Goal: Task Accomplishment & Management: Complete application form

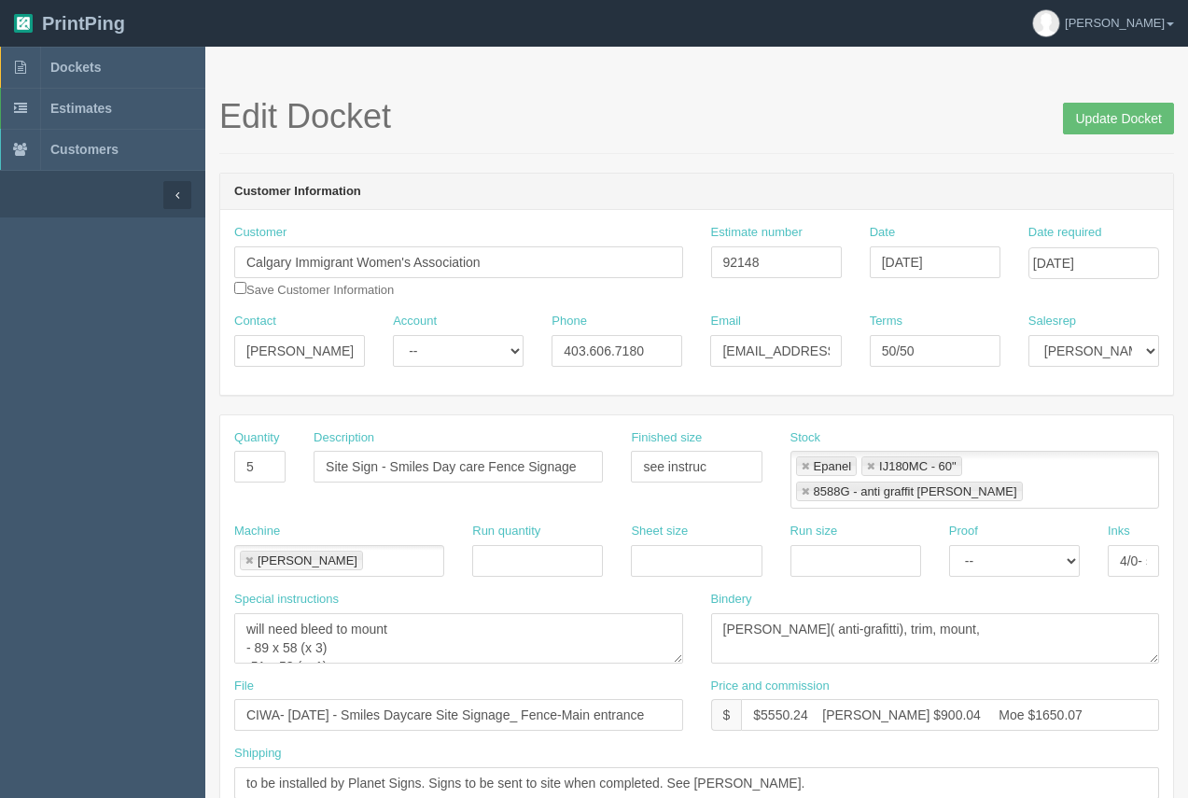
scroll to position [56, 0]
click at [67, 61] on span "Dockets" at bounding box center [75, 67] width 50 height 15
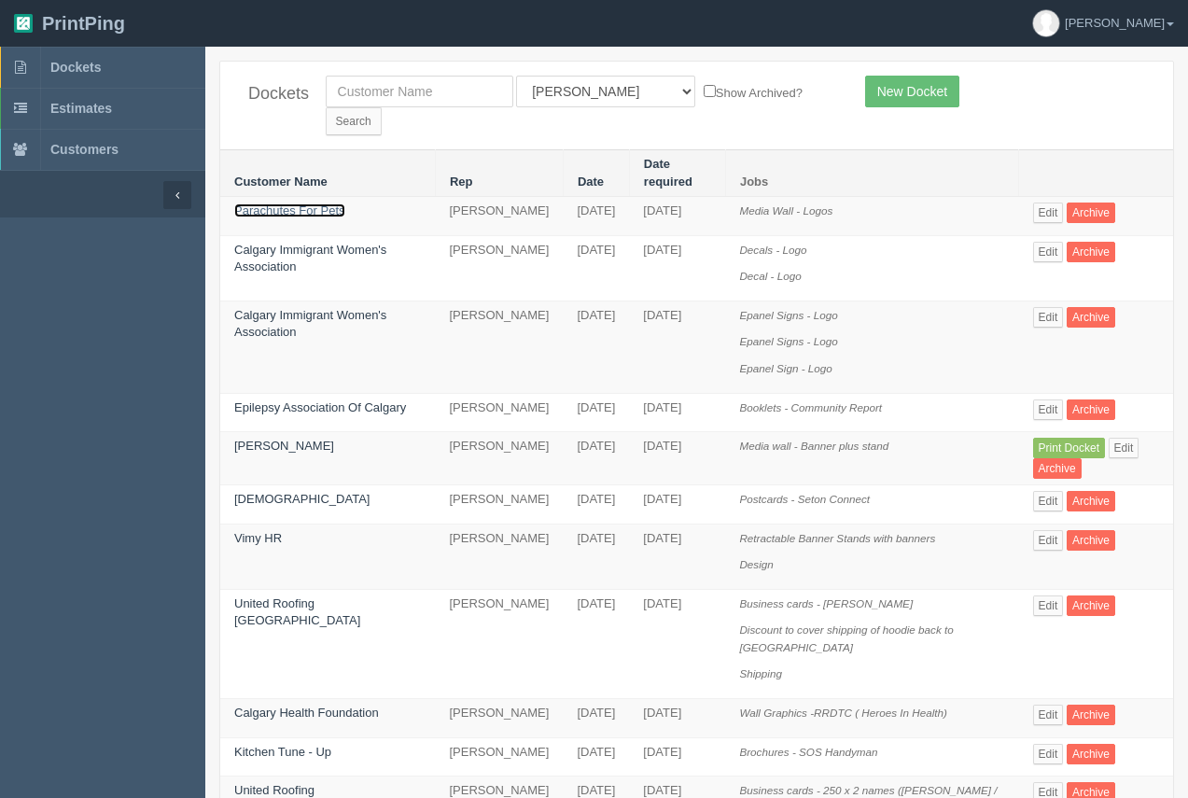
click at [301, 203] on link "Parachutes For Pets" at bounding box center [289, 210] width 111 height 14
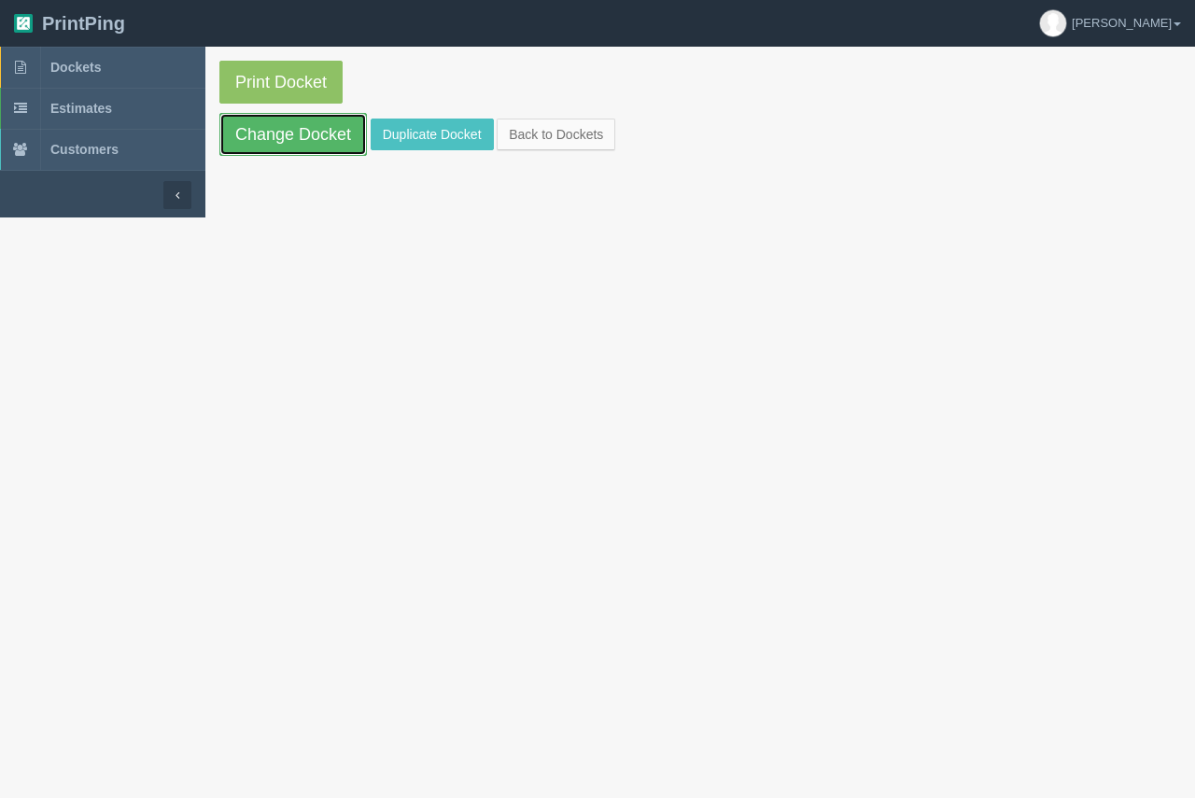
click at [311, 123] on link "Change Docket" at bounding box center [292, 134] width 147 height 43
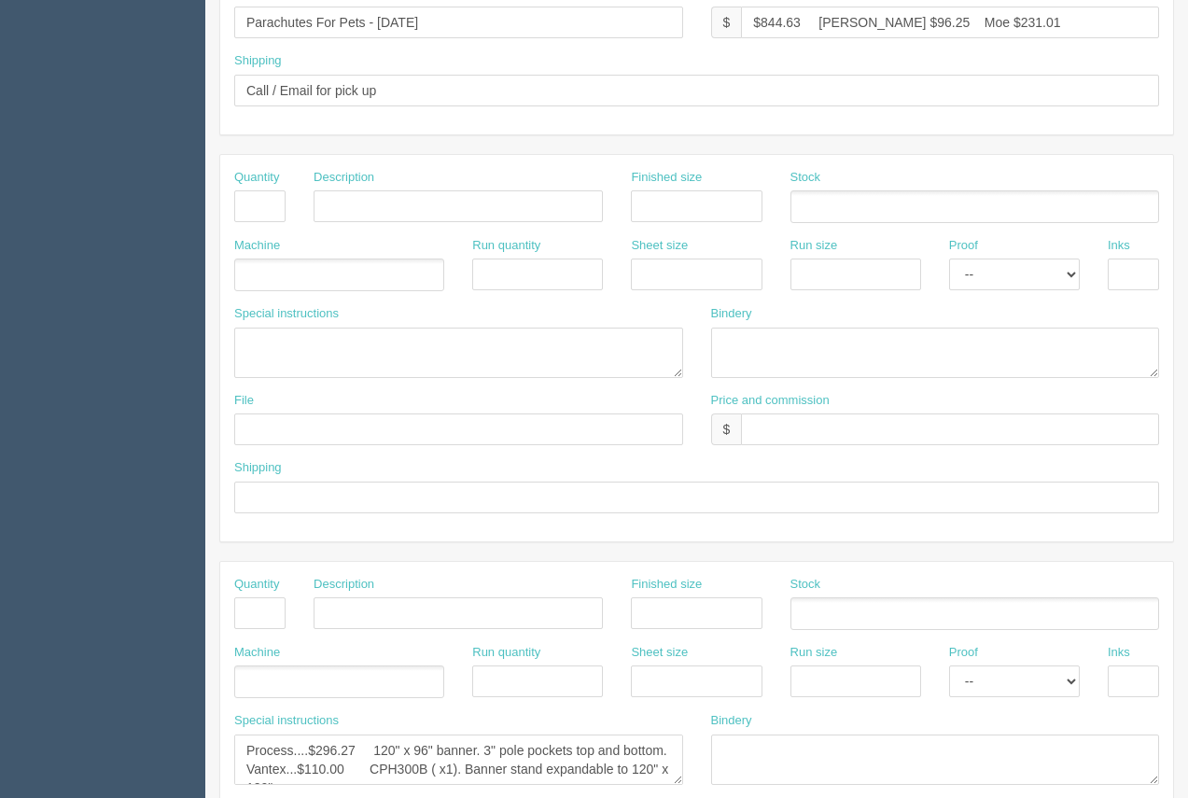
scroll to position [922, 0]
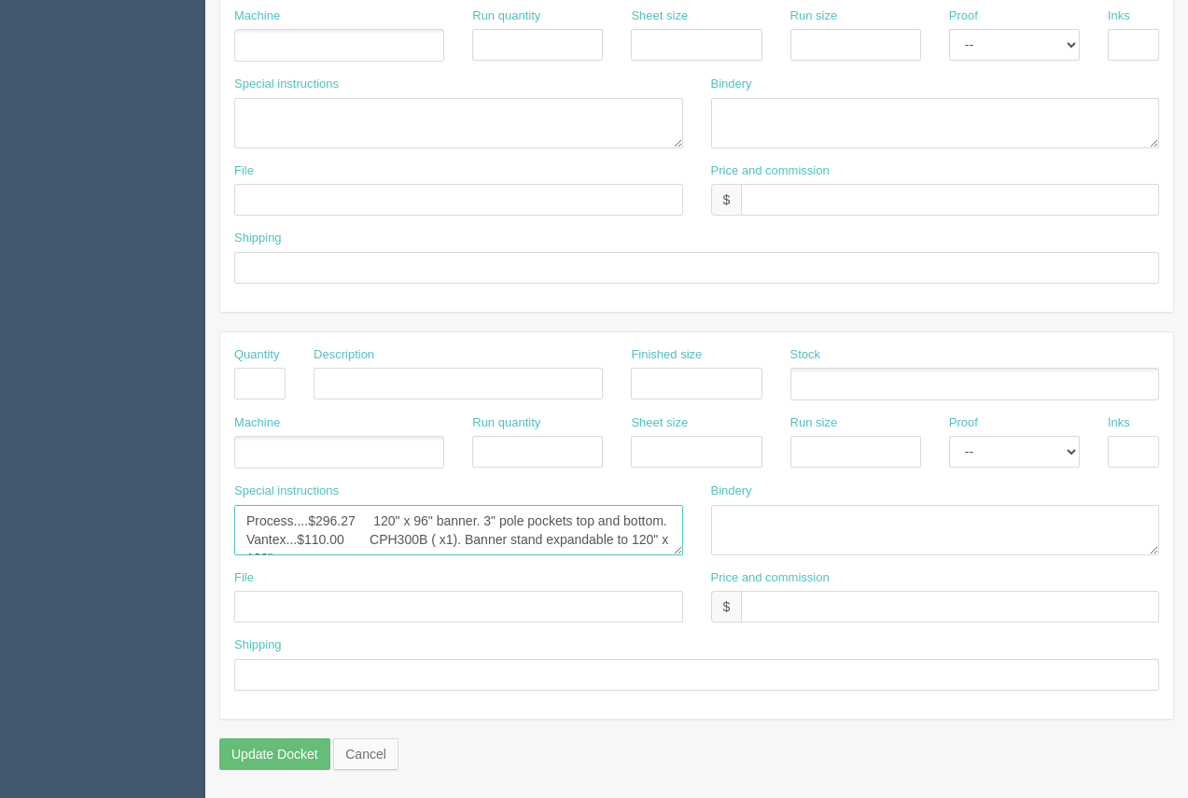
click at [367, 547] on textarea "Process....$296.27 120" x 96" banner. 3" pole pockets top and bottom. Vantex...…" at bounding box center [458, 530] width 449 height 50
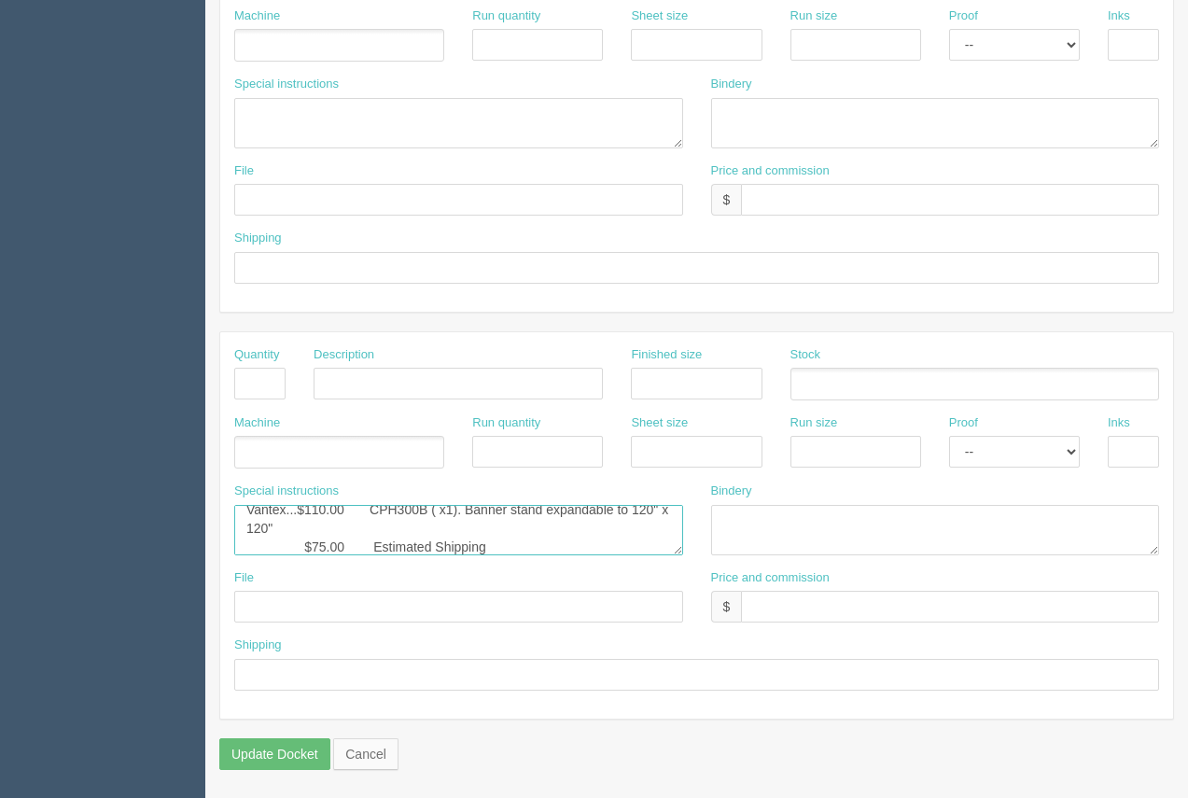
scroll to position [49, 0]
click at [317, 546] on textarea "Process....$296.27 120" x 96" banner. 3" pole pockets top and bottom. Vantex...…" at bounding box center [458, 530] width 449 height 50
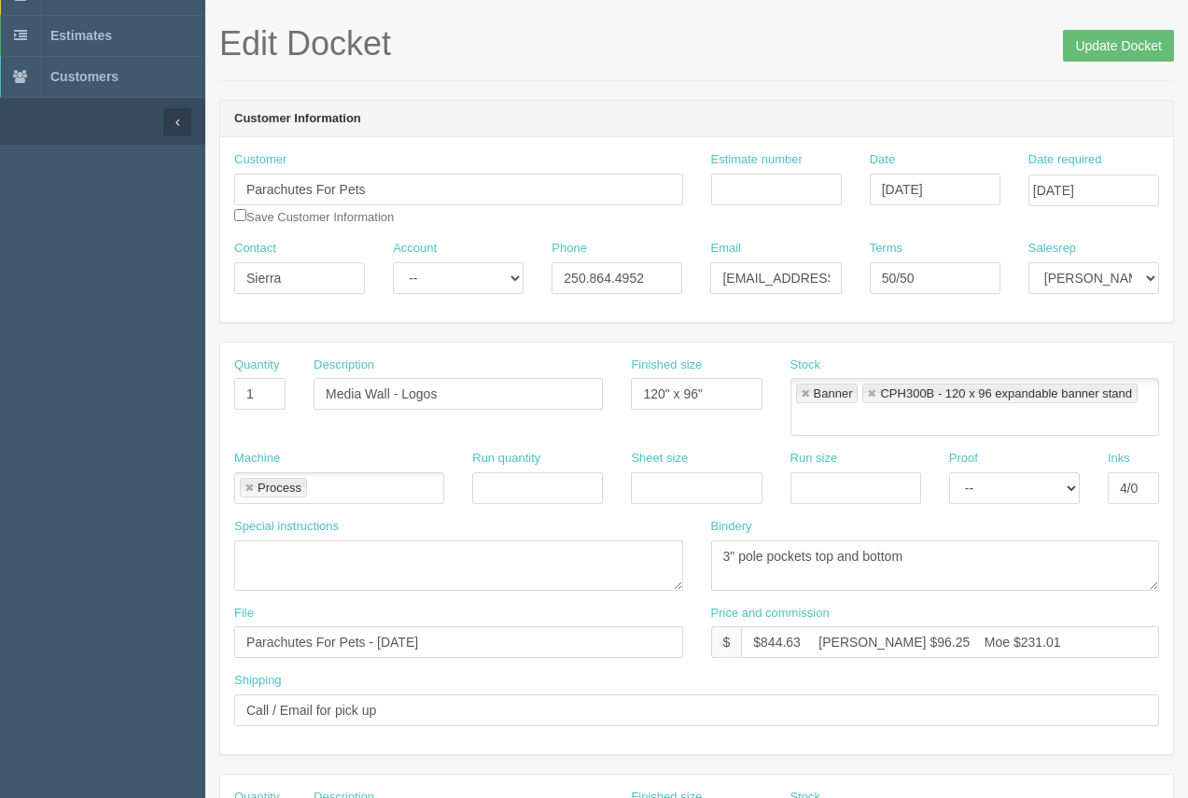
scroll to position [71, 0]
type textarea "Process....$296.27 120" x 96" banner. 3" pole pockets top and bottom. Vantex...…"
click at [1100, 58] on input "Update Docket" at bounding box center [1118, 48] width 111 height 32
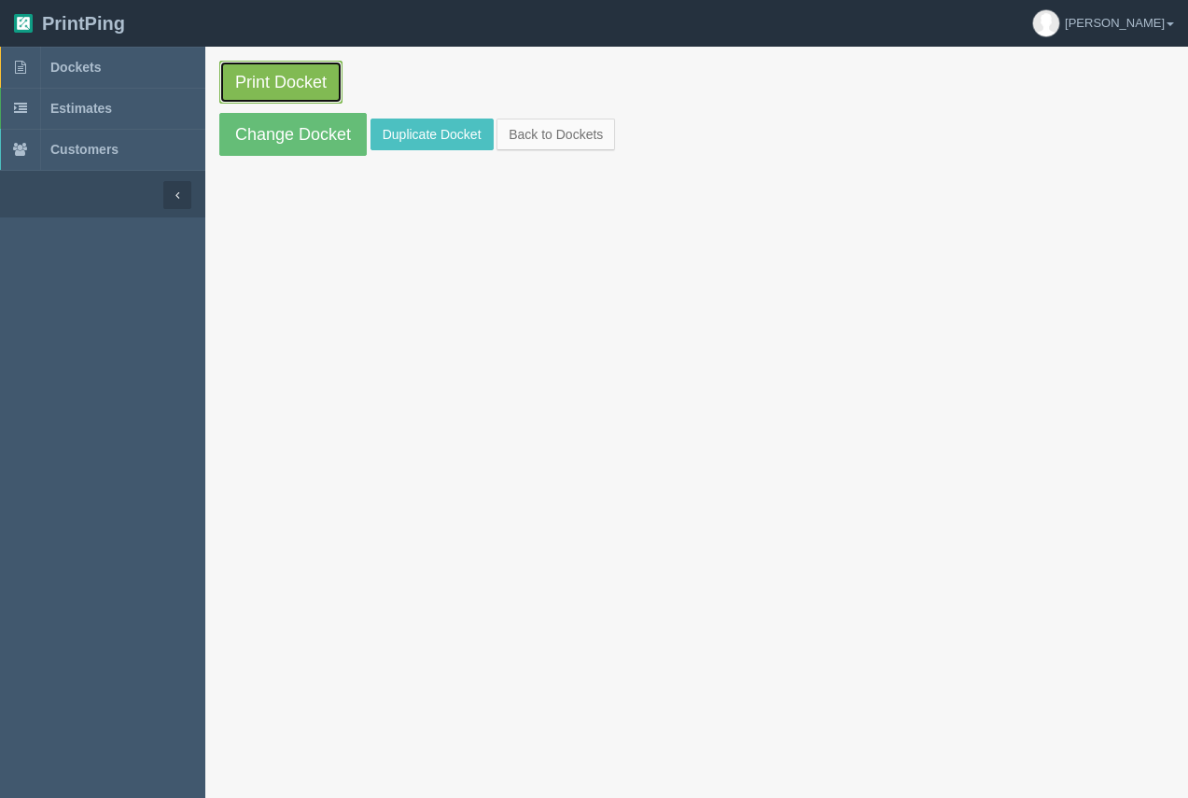
click at [280, 90] on link "Print Docket" at bounding box center [280, 82] width 123 height 43
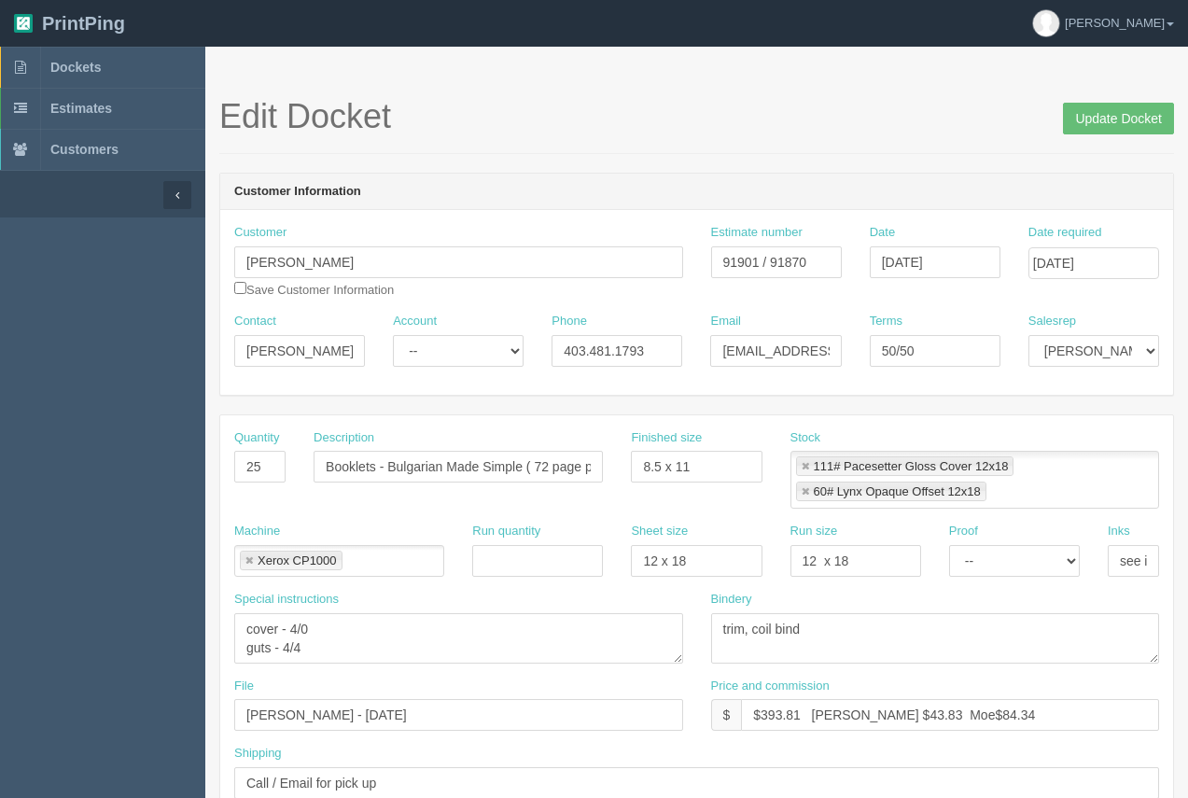
scroll to position [331, 0]
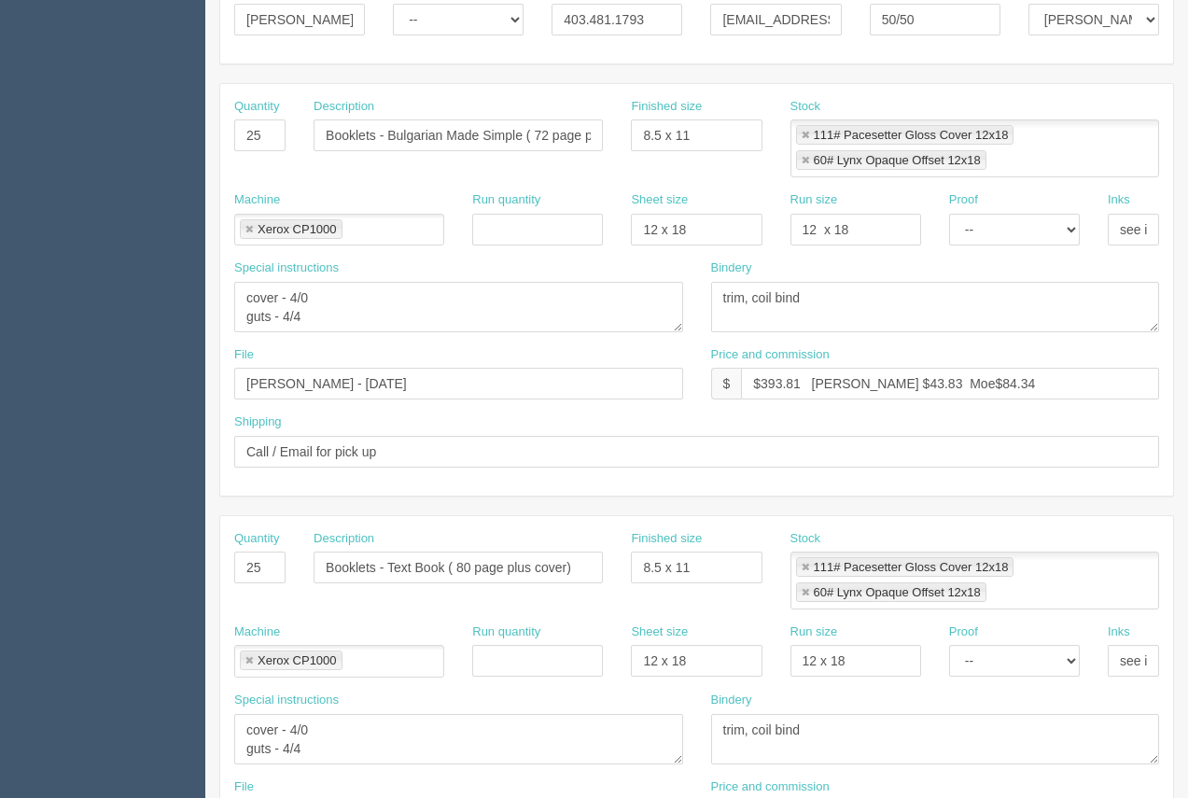
click at [1185, 95] on section "Edit Docket Update Docket Customer Information Customer Elena Taneva Save Custo…" at bounding box center [696, 564] width 983 height 1699
drag, startPoint x: 1185, startPoint y: 95, endPoint x: 1192, endPoint y: 87, distance: 10.6
click at [1187, 91] on html "PrintPing Arif Edit account ( arif@allrush.ca ) Logout Dockets Estimates" at bounding box center [594, 541] width 1188 height 1745
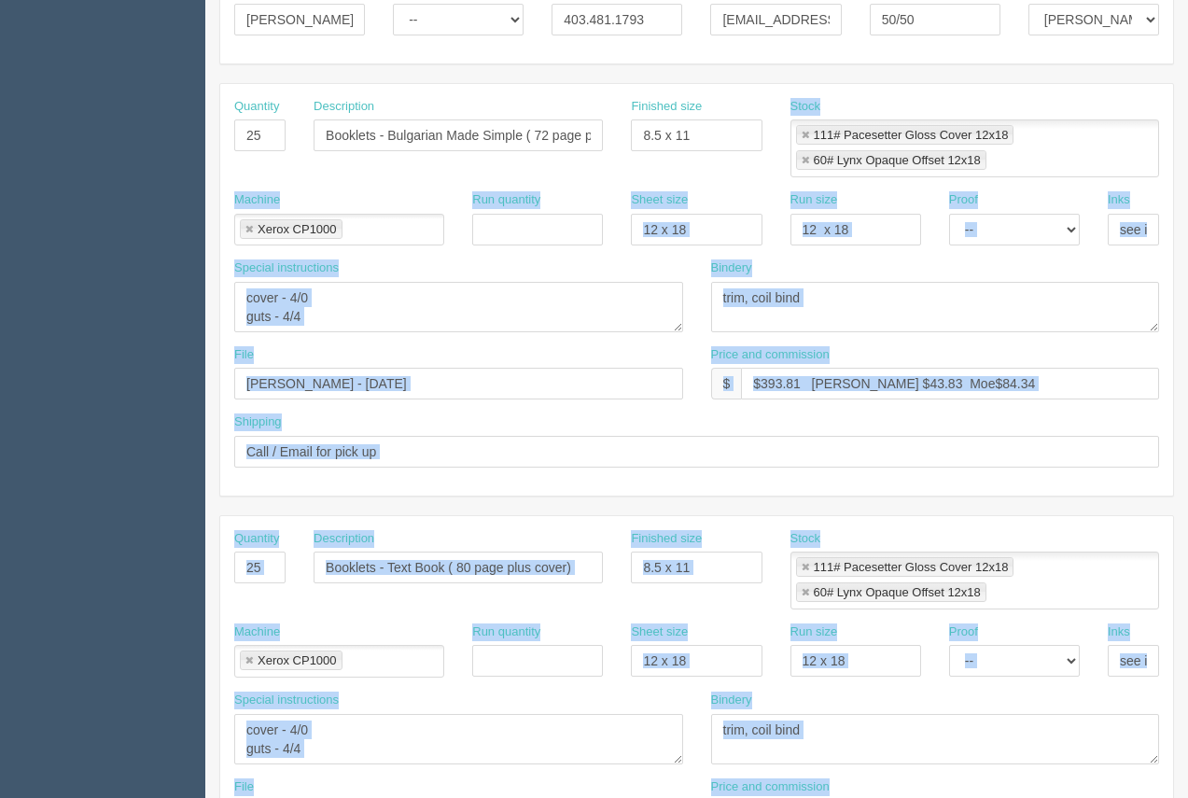
scroll to position [0, 0]
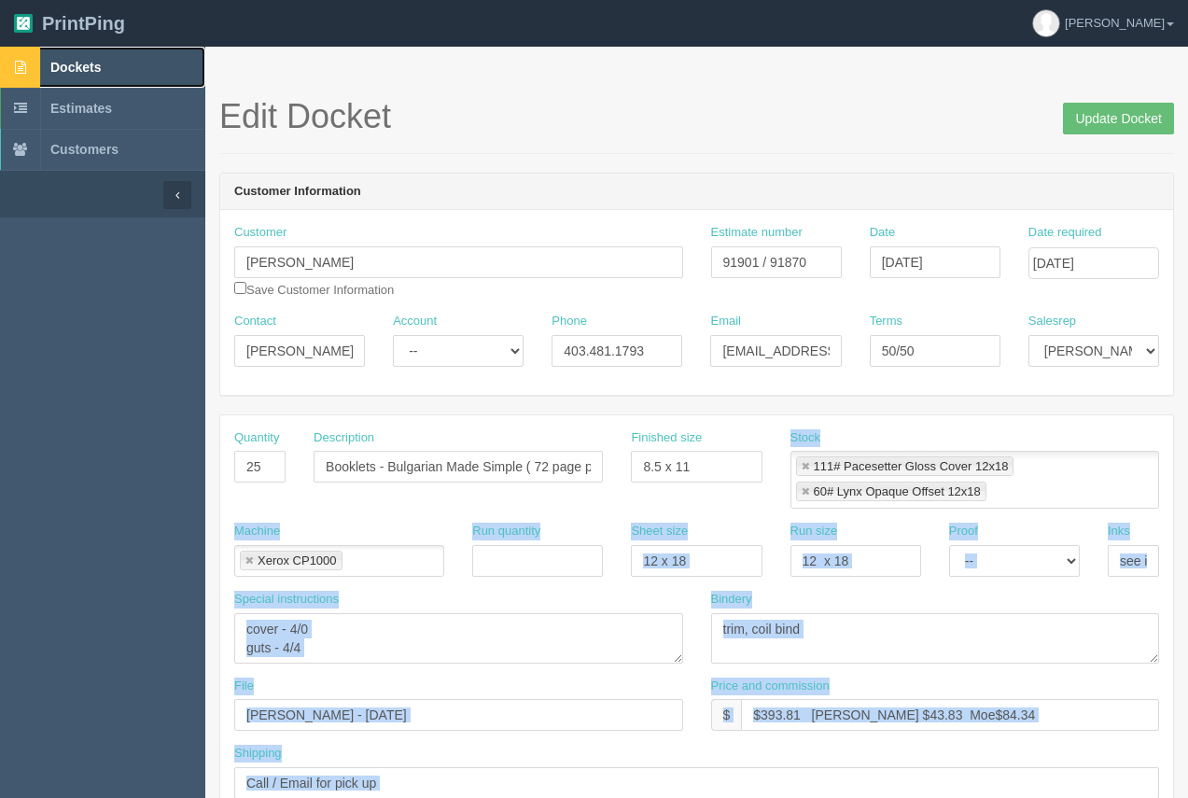
click at [50, 61] on span "Dockets" at bounding box center [75, 67] width 50 height 15
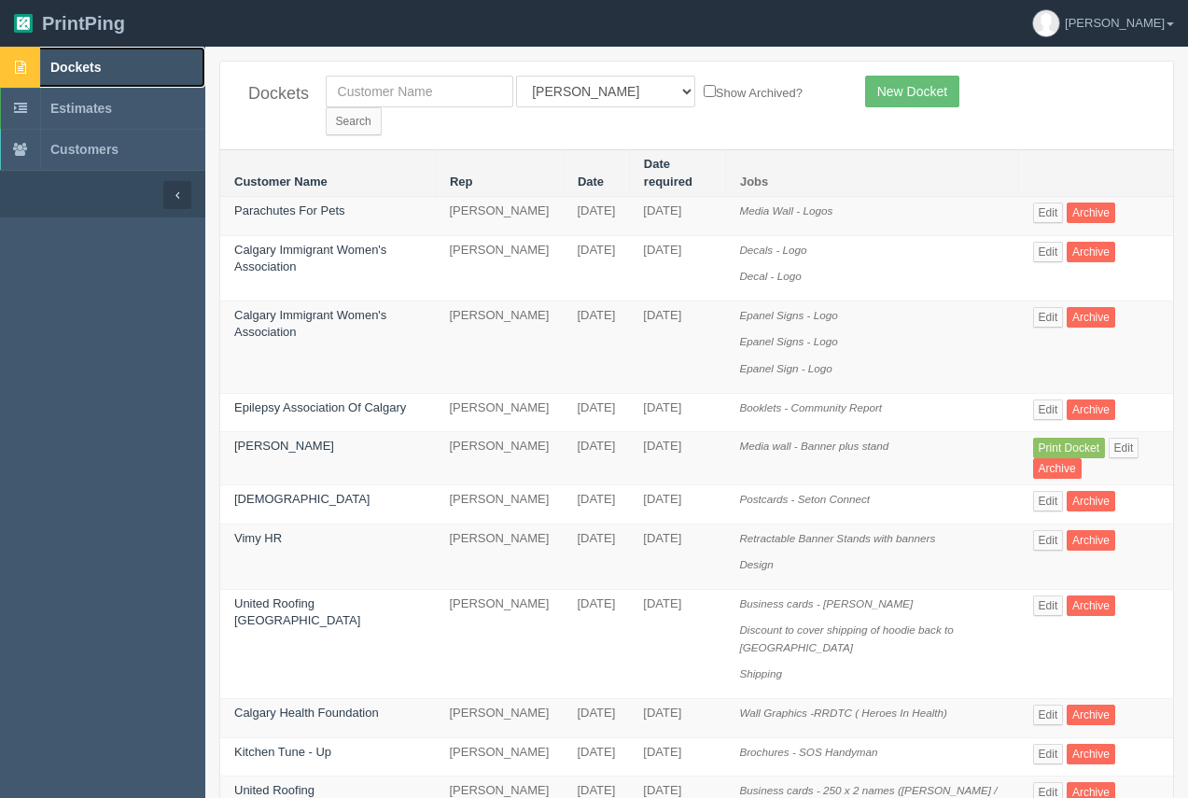
click at [89, 65] on span "Dockets" at bounding box center [75, 67] width 50 height 15
click at [391, 103] on input "text" at bounding box center [420, 92] width 188 height 32
type input "l"
type input "kitchen"
click at [382, 107] on input "Search" at bounding box center [354, 121] width 56 height 28
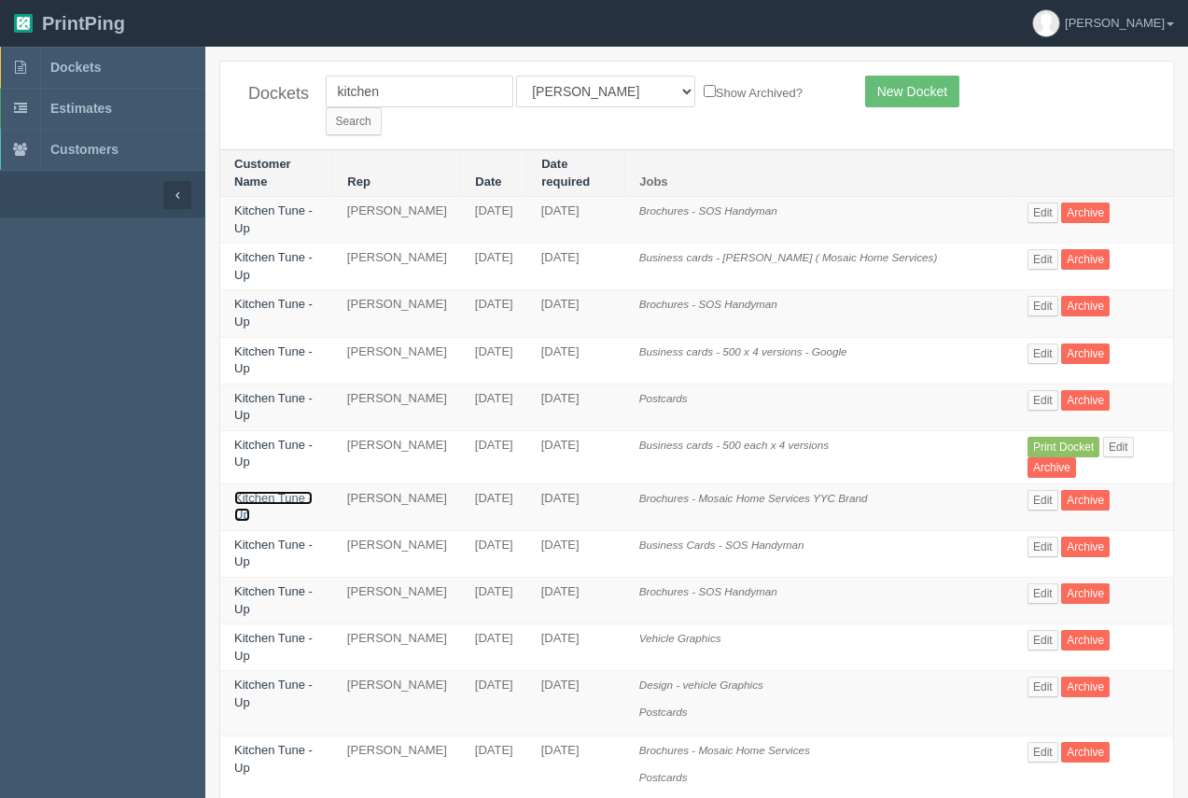
click at [274, 491] on link "Kitchen Tune - Up" at bounding box center [273, 507] width 78 height 32
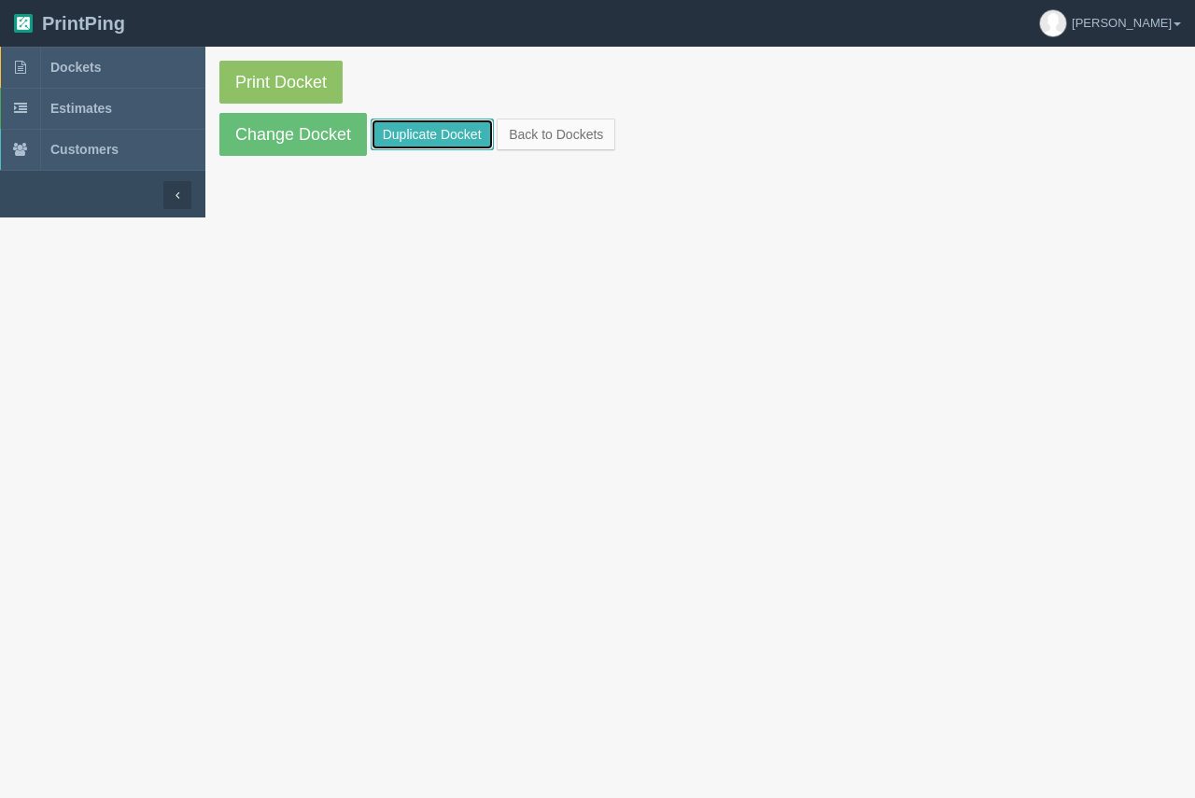
click at [431, 140] on link "Duplicate Docket" at bounding box center [432, 135] width 123 height 32
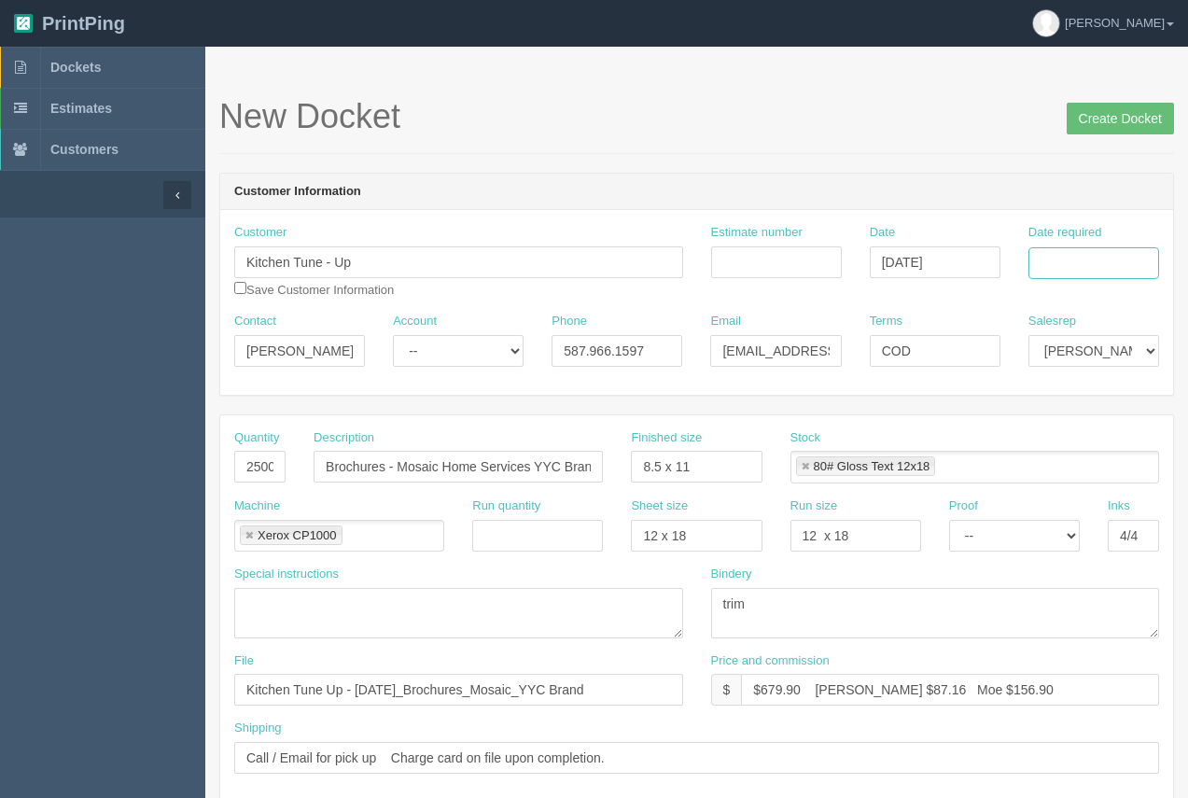
click at [1115, 262] on input "Date required" at bounding box center [1094, 263] width 131 height 32
click at [1011, 427] on td "15" at bounding box center [1018, 414] width 27 height 27
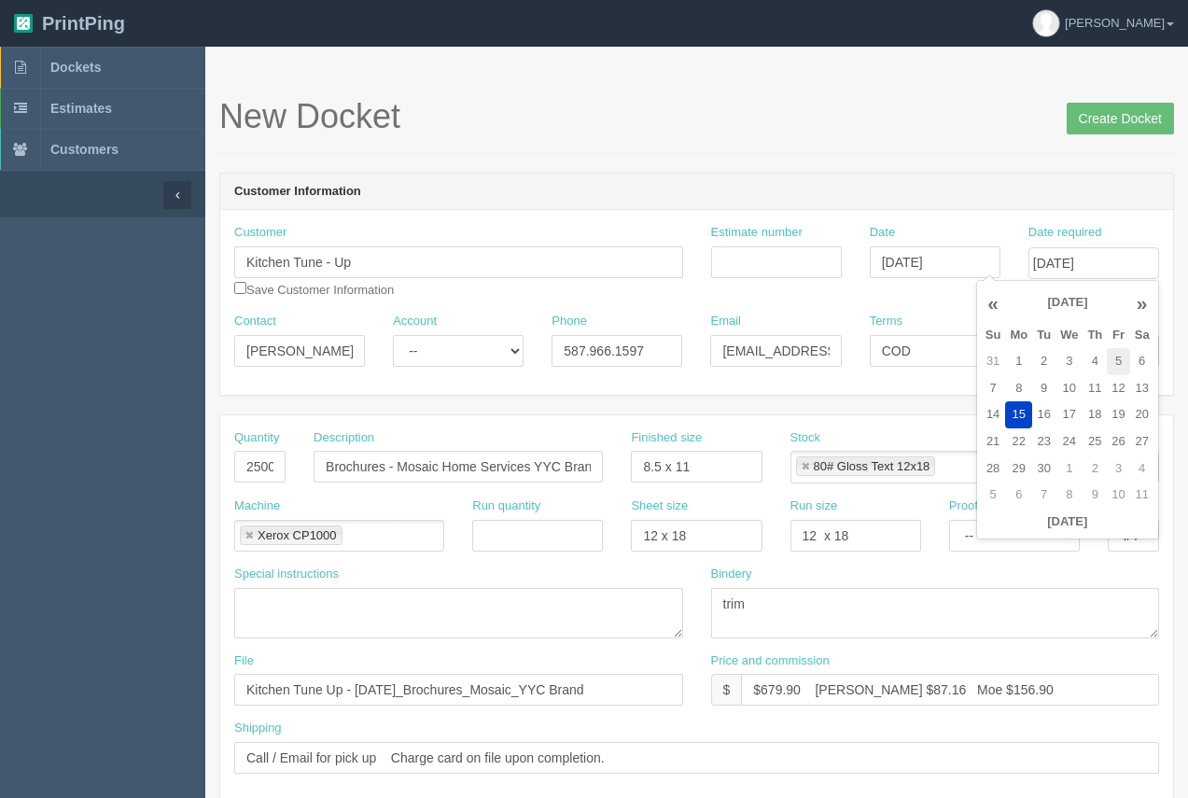
click at [1124, 362] on td "5" at bounding box center [1118, 361] width 22 height 27
type input "[DATE]"
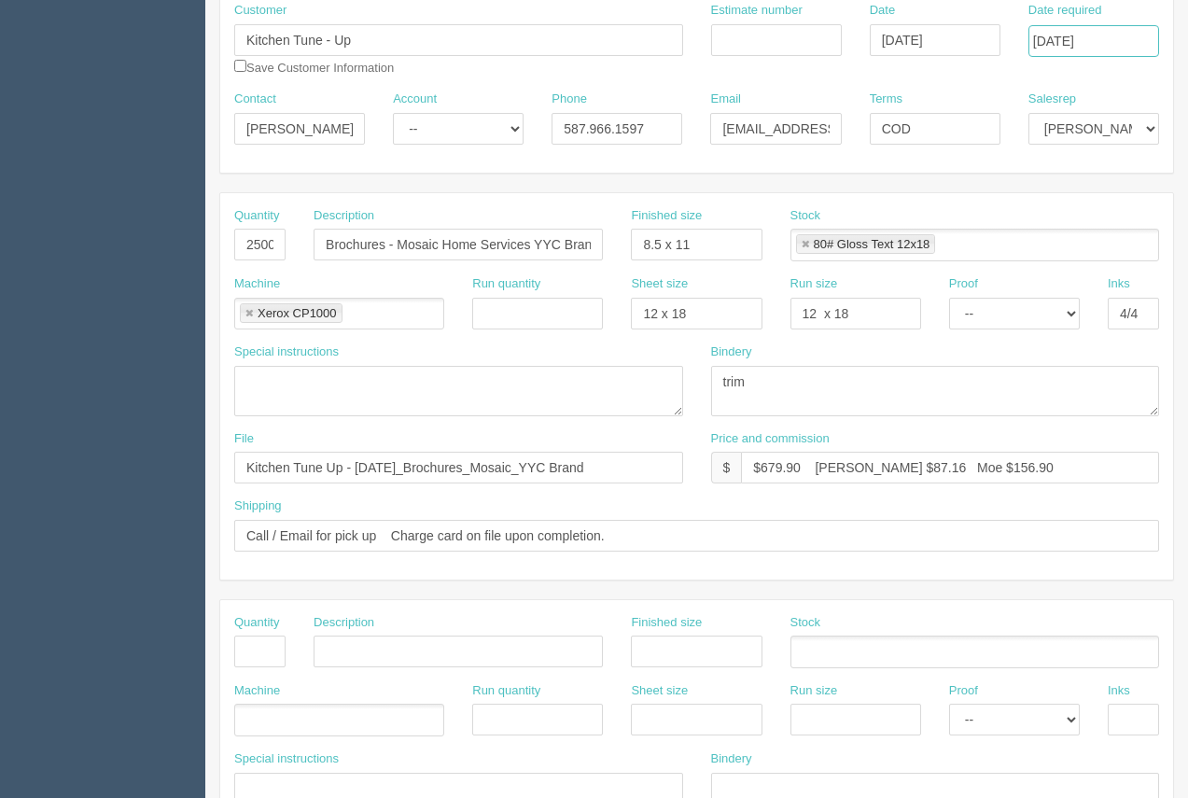
scroll to position [254, 0]
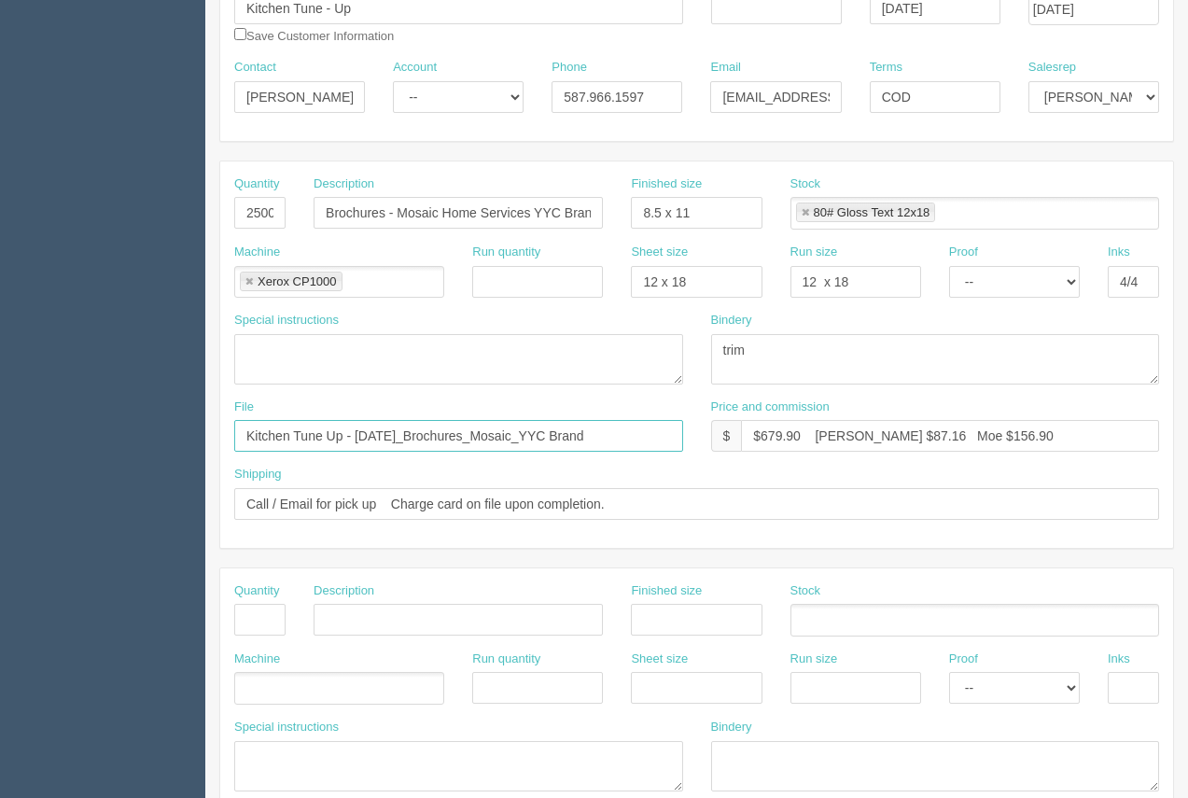
drag, startPoint x: 562, startPoint y: 440, endPoint x: 208, endPoint y: 480, distance: 356.0
click at [208, 480] on section "New Docket Create Docket Customer Information Customer Kitchen Tune - Up Save C…" at bounding box center [696, 617] width 983 height 1648
type input "[EMAIL_ADDRESS][DOMAIN_NAME]."
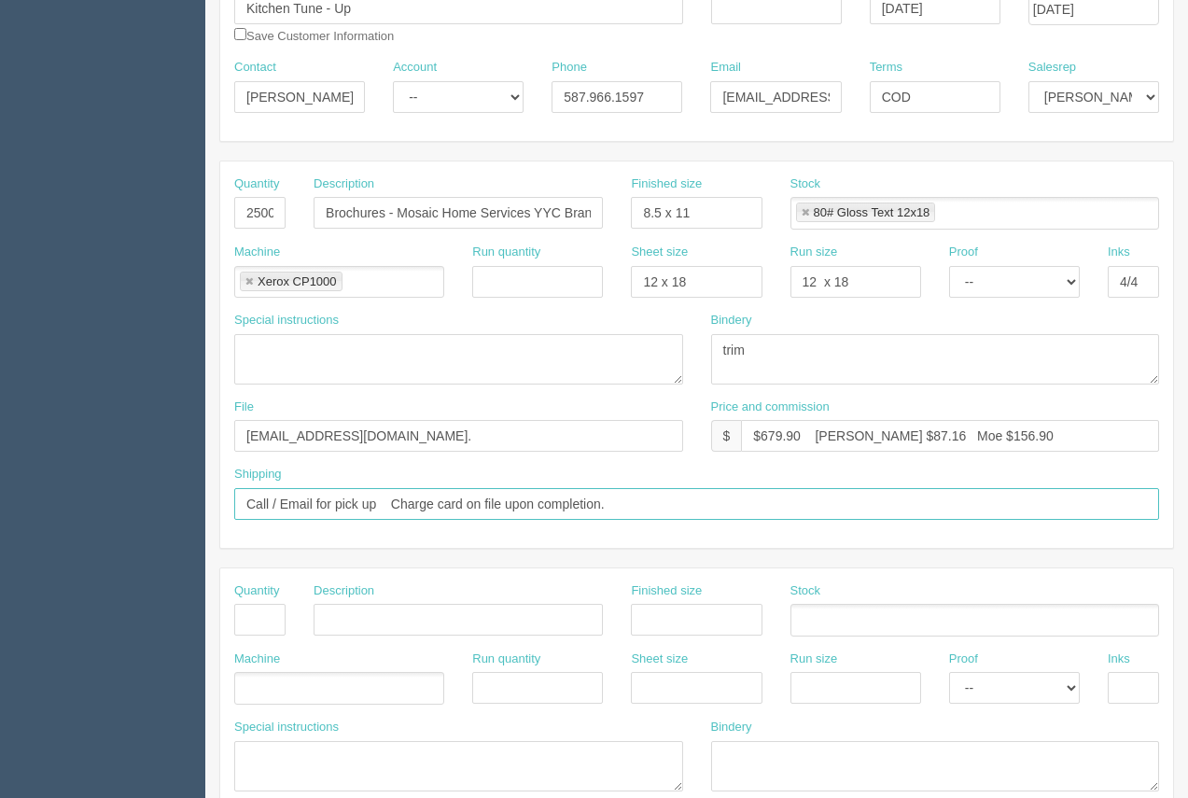
drag, startPoint x: 624, startPoint y: 511, endPoint x: 389, endPoint y: 489, distance: 236.3
click at [389, 489] on input "Call / Email for pick up Charge card on file upon completion." at bounding box center [696, 504] width 925 height 32
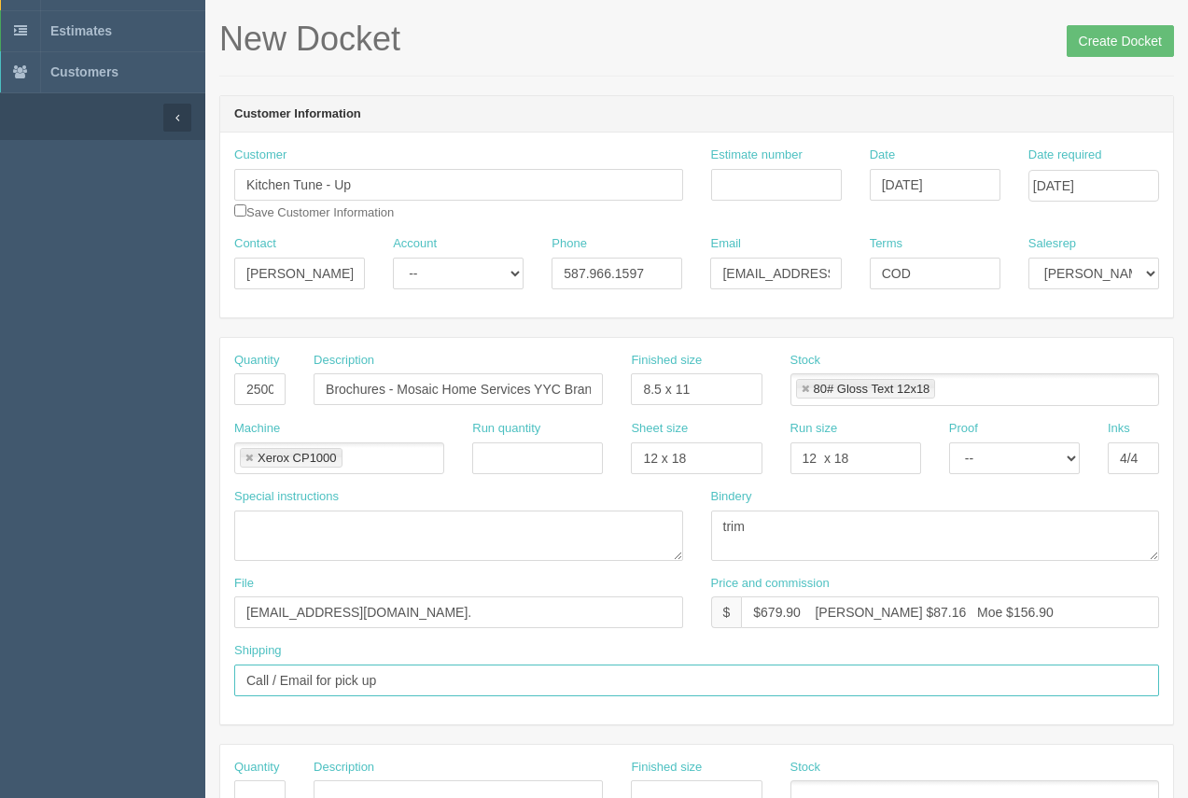
scroll to position [127, 0]
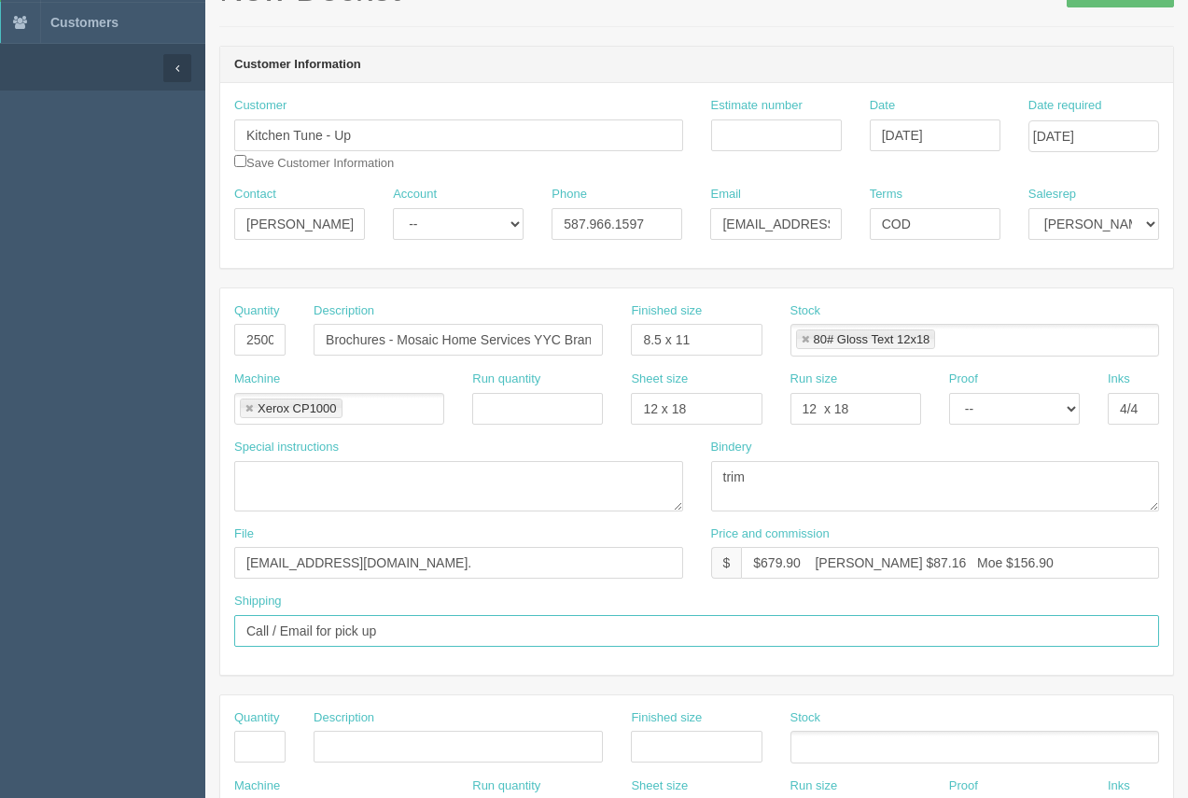
type input "Call / Email for pick up"
drag, startPoint x: 765, startPoint y: 137, endPoint x: 770, endPoint y: 127, distance: 11.3
click at [765, 137] on input "Estimate number" at bounding box center [776, 135] width 131 height 32
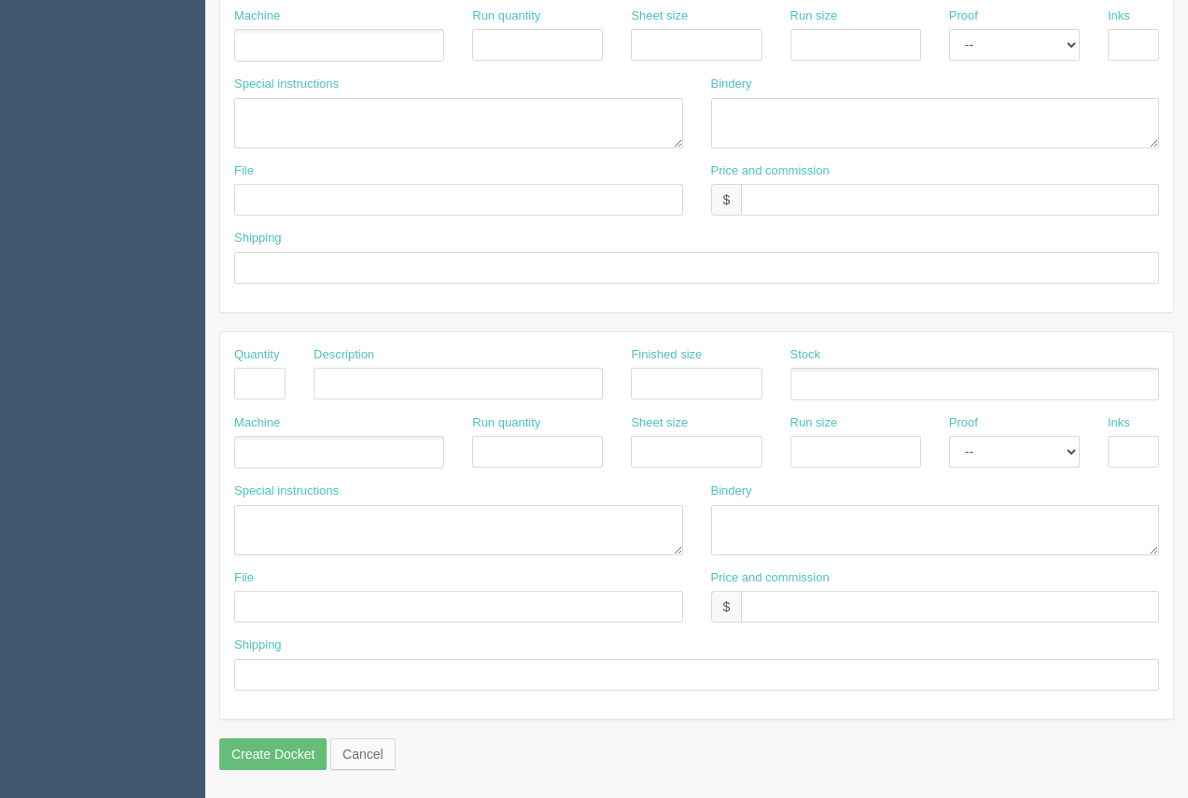
scroll to position [0, 0]
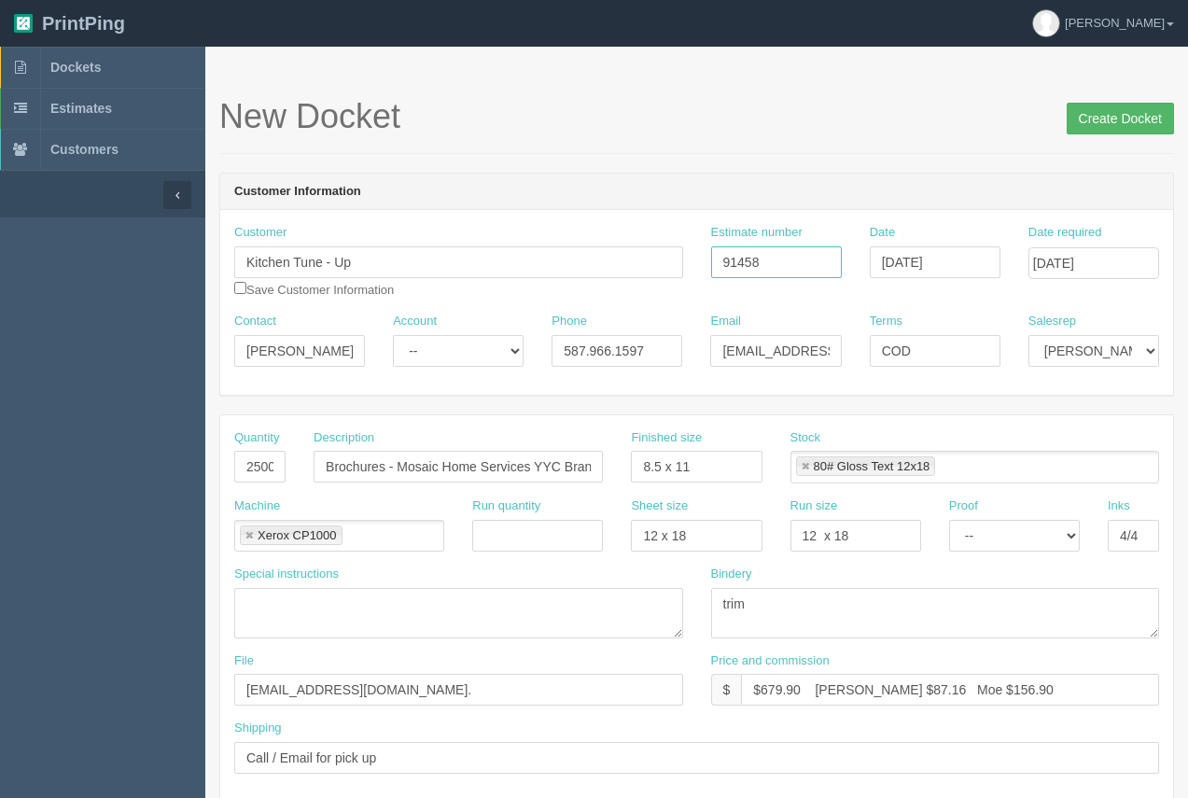
type input "91458"
drag, startPoint x: 1108, startPoint y: 122, endPoint x: 1040, endPoint y: 122, distance: 68.1
click at [1103, 122] on input "Create Docket" at bounding box center [1120, 119] width 107 height 32
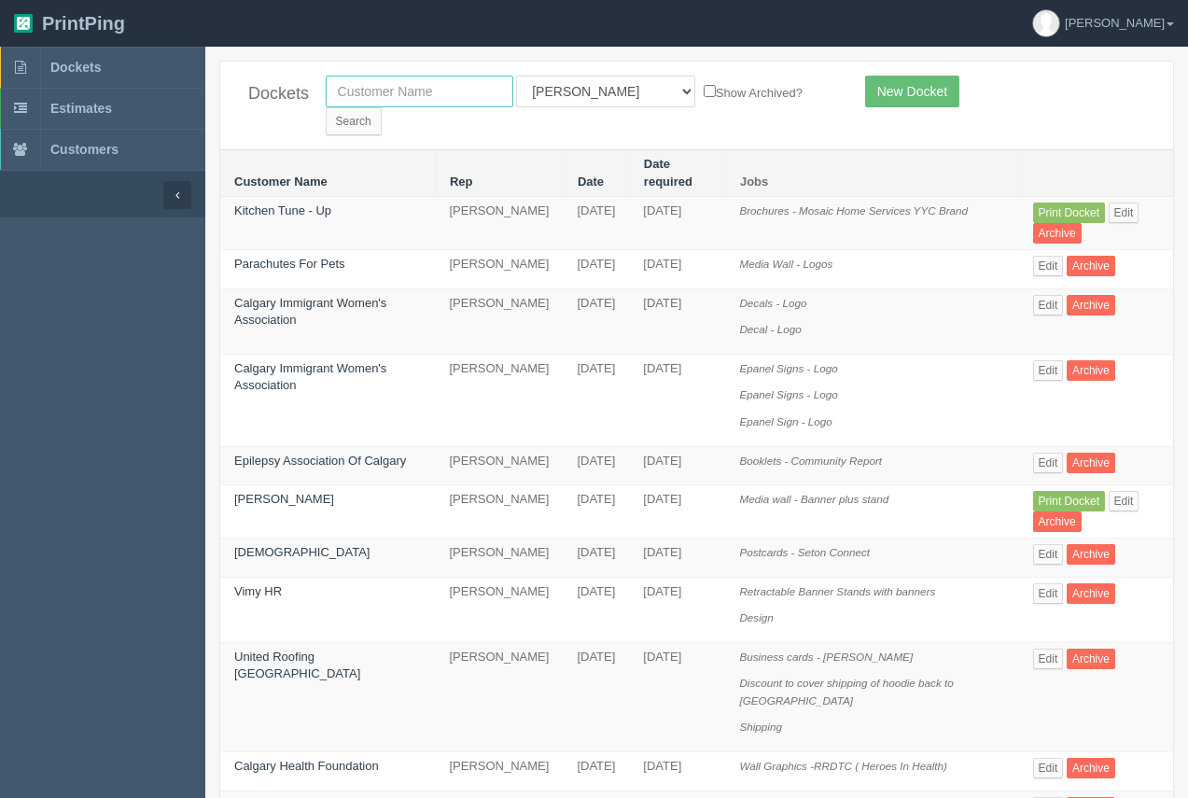
click at [403, 104] on input "text" at bounding box center [420, 92] width 188 height 32
type input "kitchen"
click at [382, 107] on input "Search" at bounding box center [354, 121] width 56 height 28
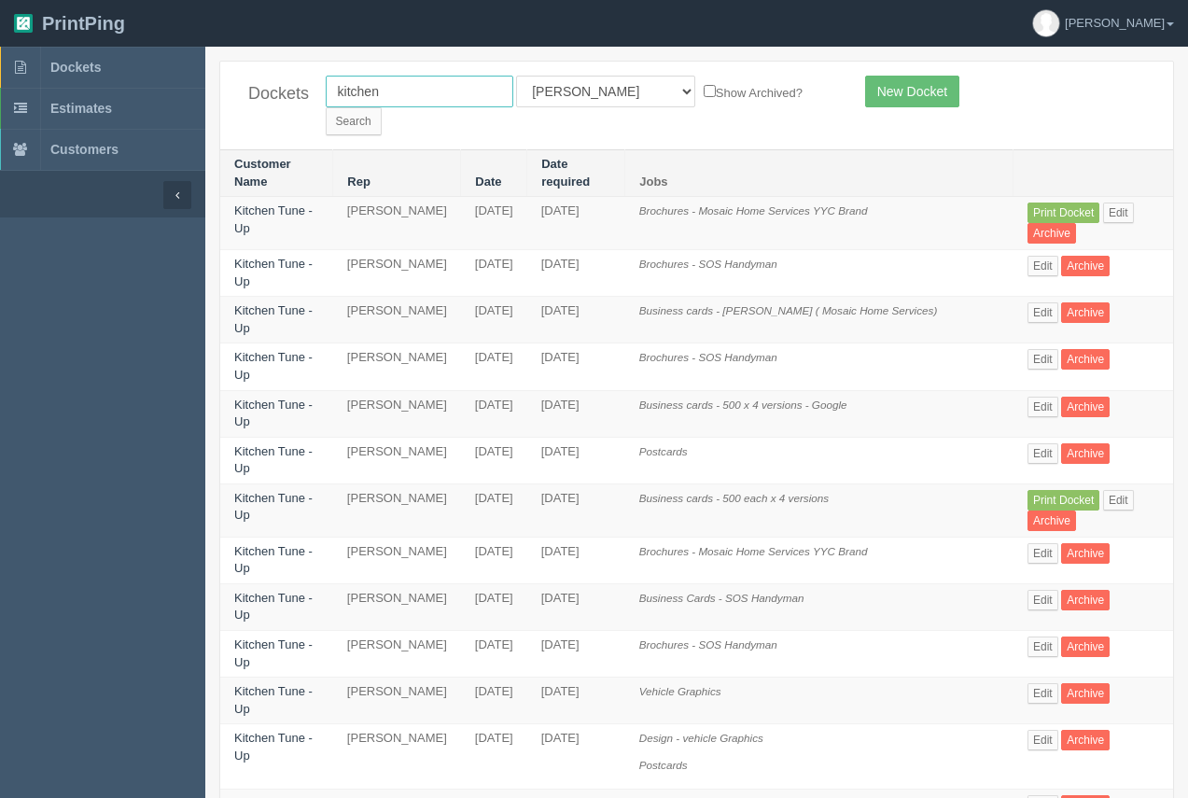
click at [412, 98] on input "kitchen" at bounding box center [420, 92] width 188 height 32
click at [267, 544] on link "Kitchen Tune - Up" at bounding box center [273, 560] width 78 height 32
click at [265, 544] on link "Kitchen Tune - Up" at bounding box center [273, 560] width 78 height 32
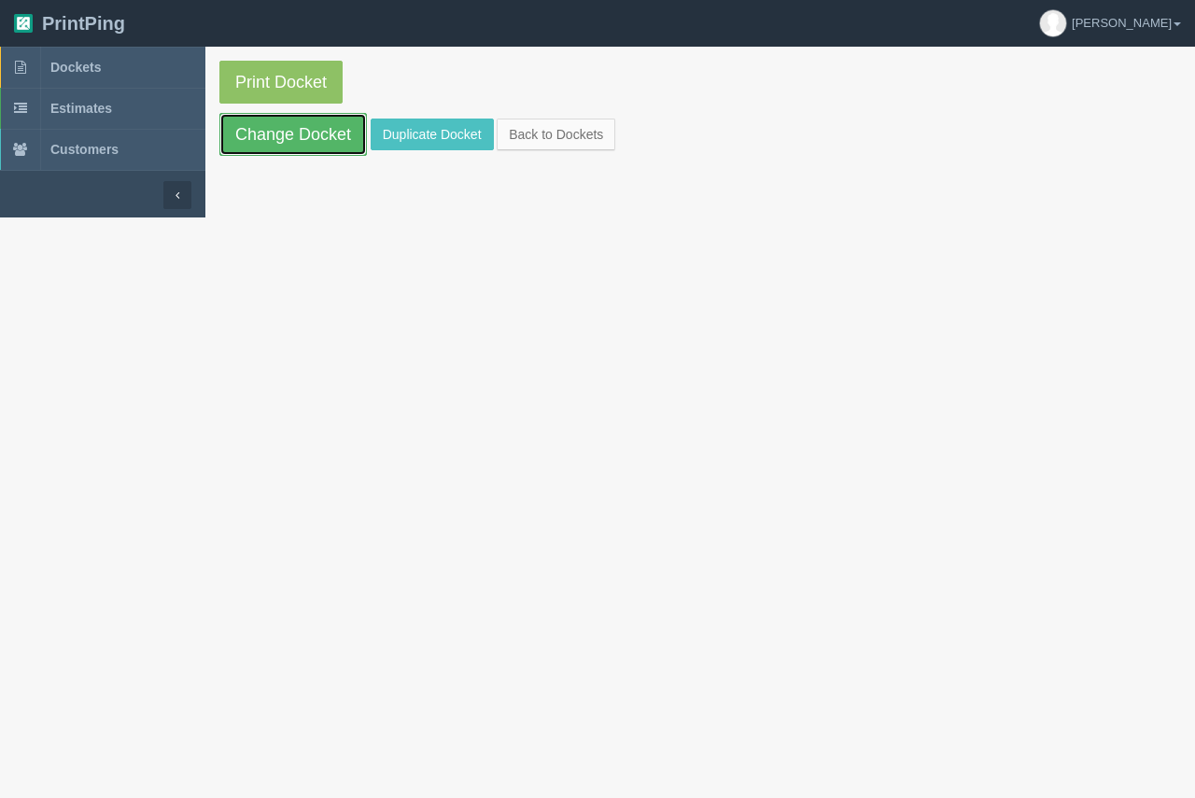
click at [305, 149] on link "Change Docket" at bounding box center [292, 134] width 147 height 43
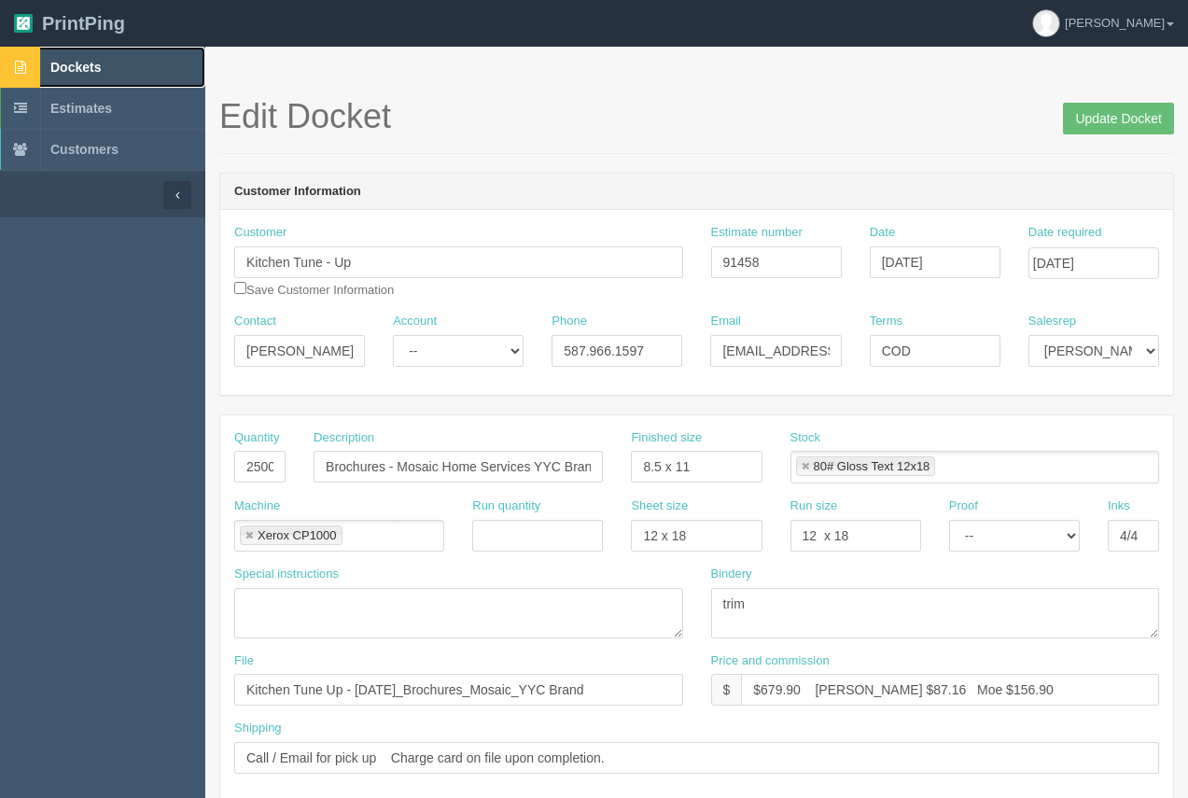
click at [54, 61] on span "Dockets" at bounding box center [75, 67] width 50 height 15
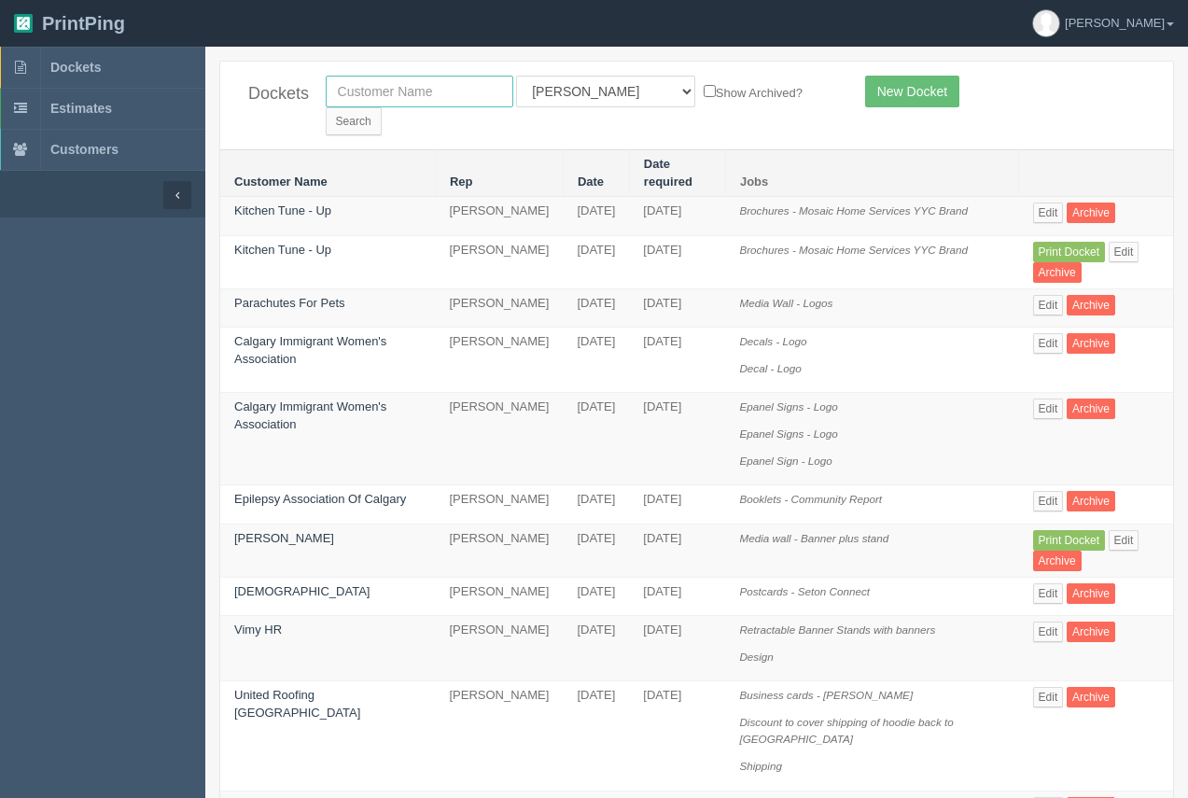
click at [389, 91] on input "text" at bounding box center [420, 92] width 188 height 32
type input "nay"
click at [382, 107] on input "Search" at bounding box center [354, 121] width 56 height 28
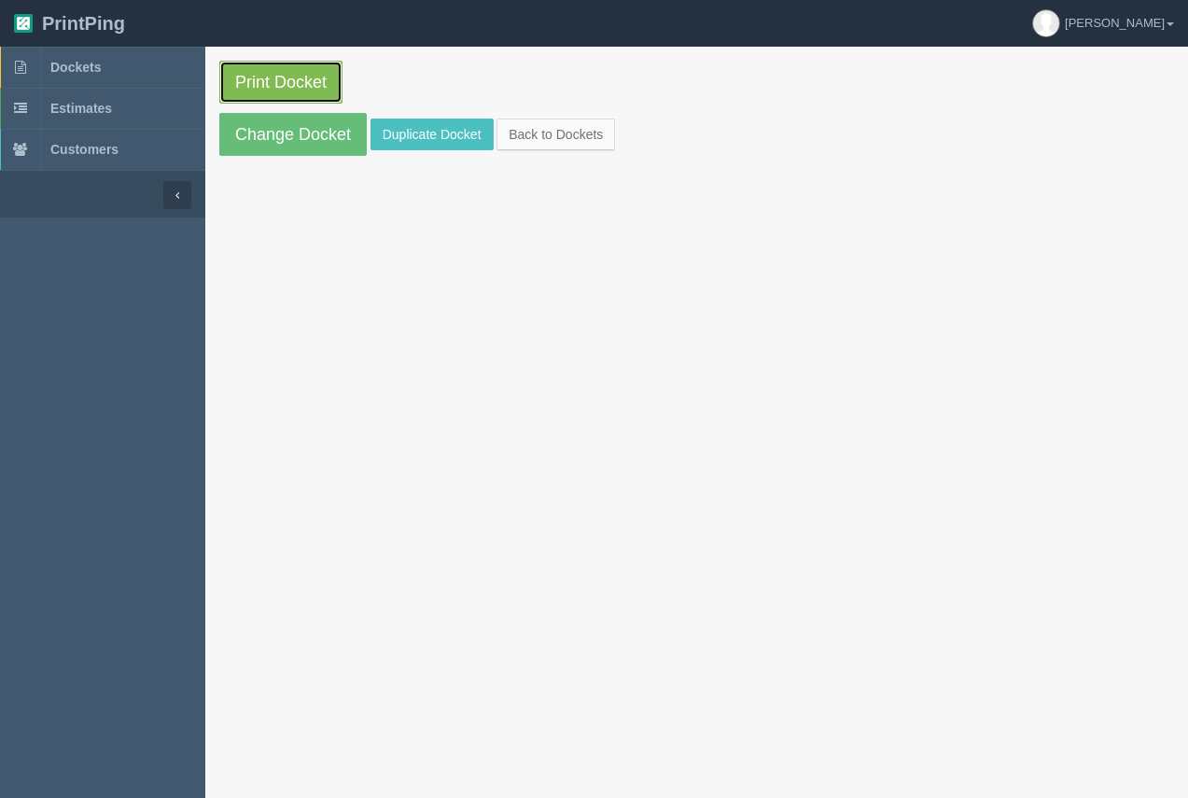
click at [321, 86] on link "Print Docket" at bounding box center [280, 82] width 123 height 43
click at [81, 68] on span "Dockets" at bounding box center [75, 67] width 50 height 15
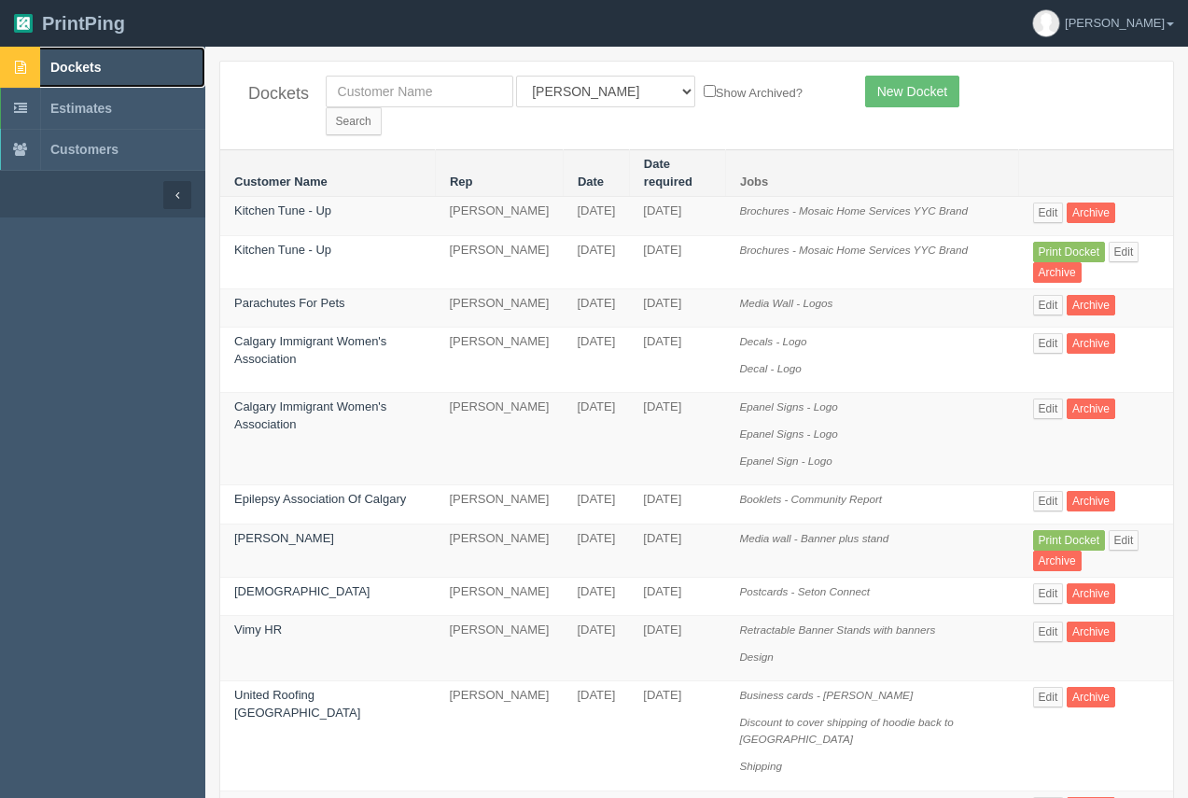
click at [85, 71] on span "Dockets" at bounding box center [75, 67] width 50 height 15
click at [307, 203] on link "Kitchen Tune - Up" at bounding box center [282, 210] width 97 height 14
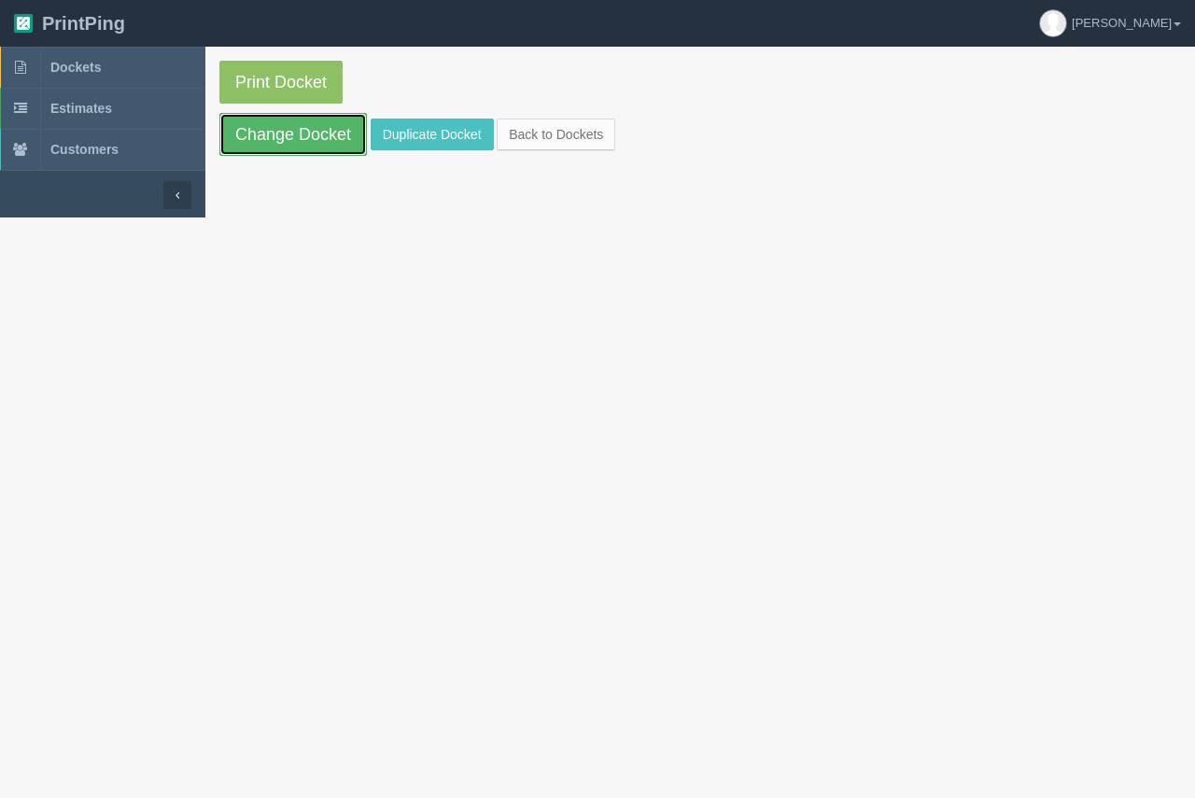
click at [306, 150] on link "Change Docket" at bounding box center [292, 134] width 147 height 43
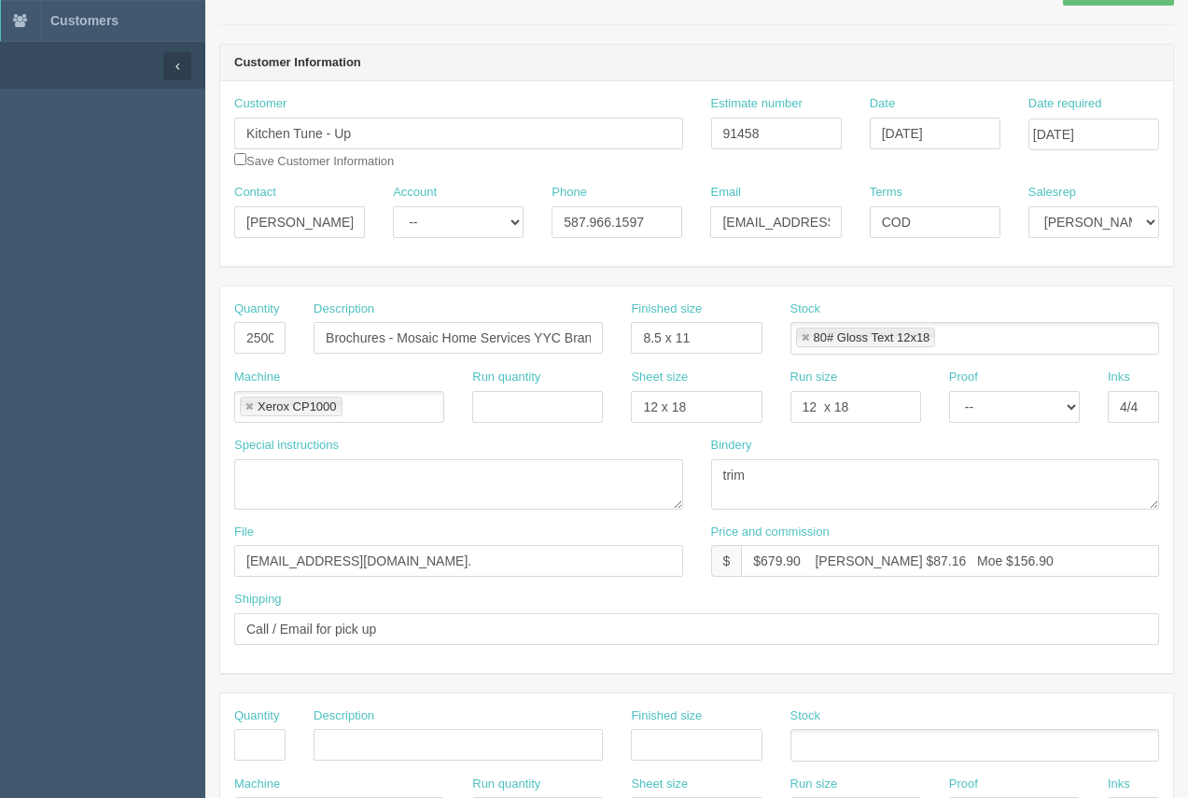
scroll to position [119, 0]
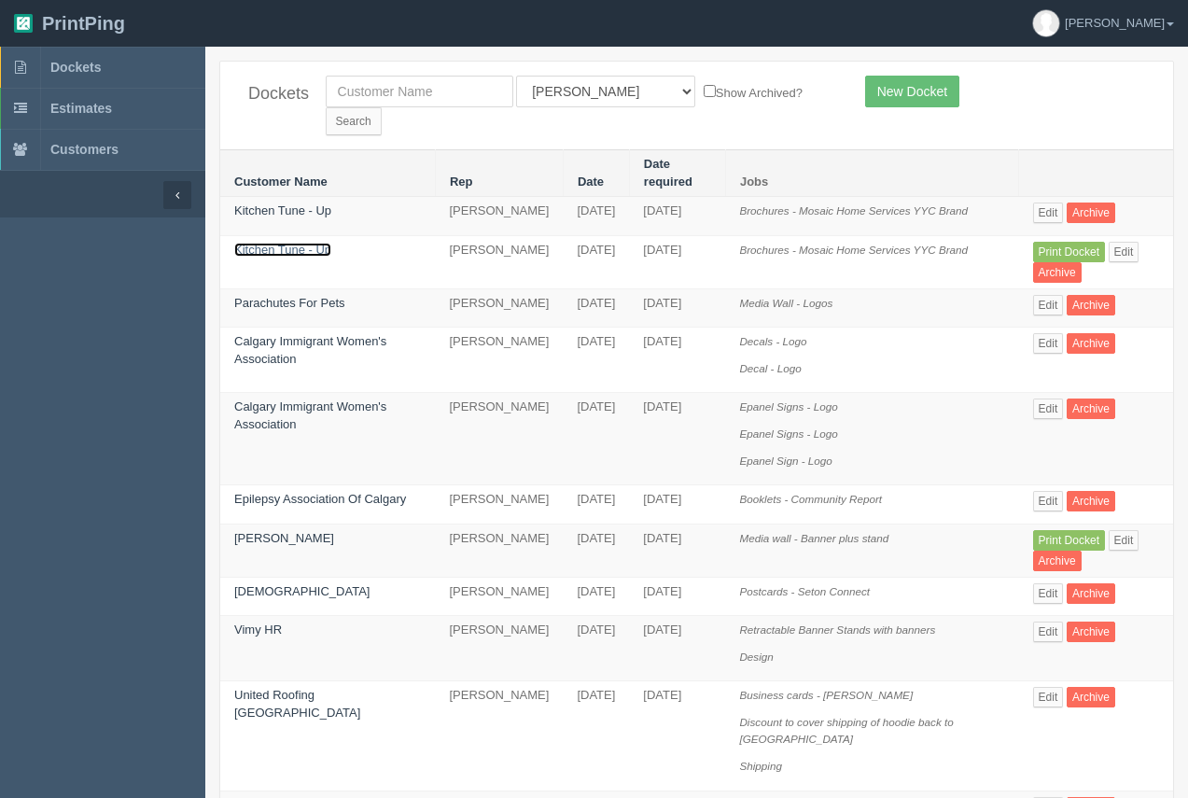
click at [288, 243] on link "Kitchen Tune - Up" at bounding box center [282, 250] width 97 height 14
drag, startPoint x: 288, startPoint y: 227, endPoint x: 303, endPoint y: 158, distance: 70.7
click at [288, 243] on link "Kitchen Tune - Up" at bounding box center [282, 250] width 97 height 14
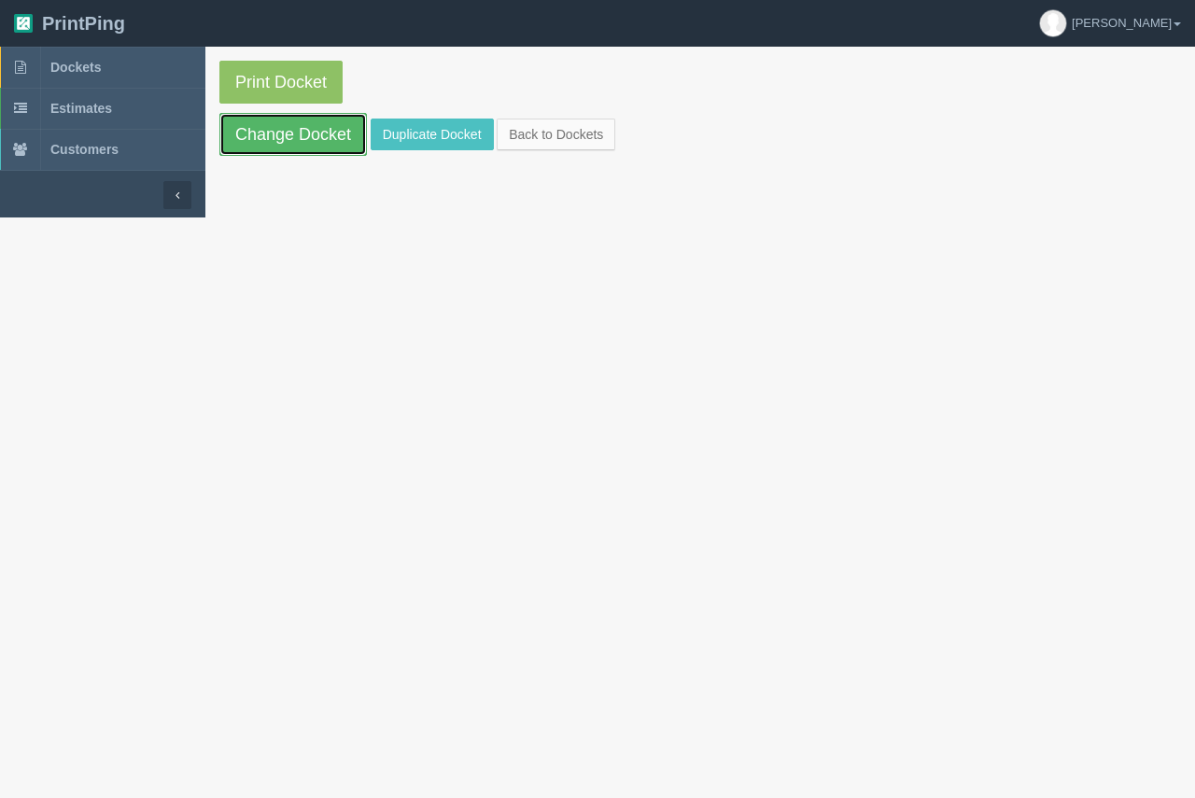
click at [310, 120] on link "Change Docket" at bounding box center [292, 134] width 147 height 43
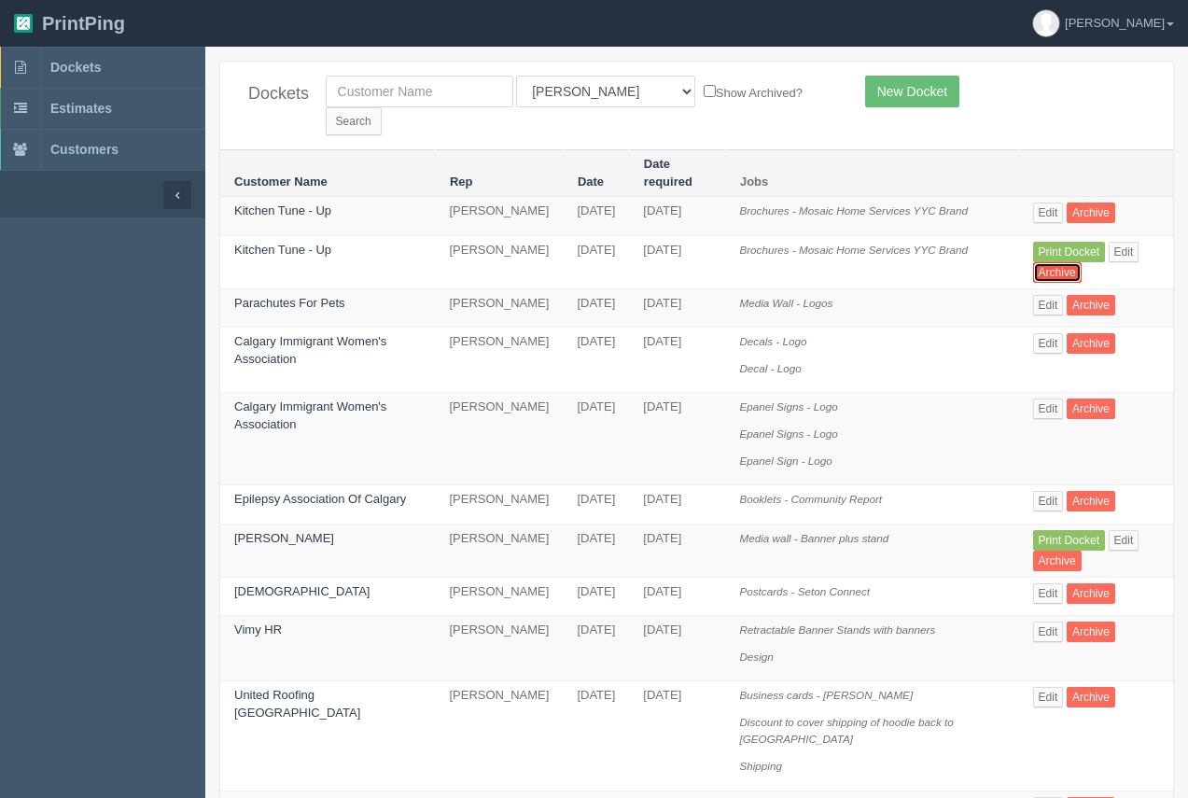
click at [1053, 262] on link "Archive" at bounding box center [1057, 272] width 49 height 21
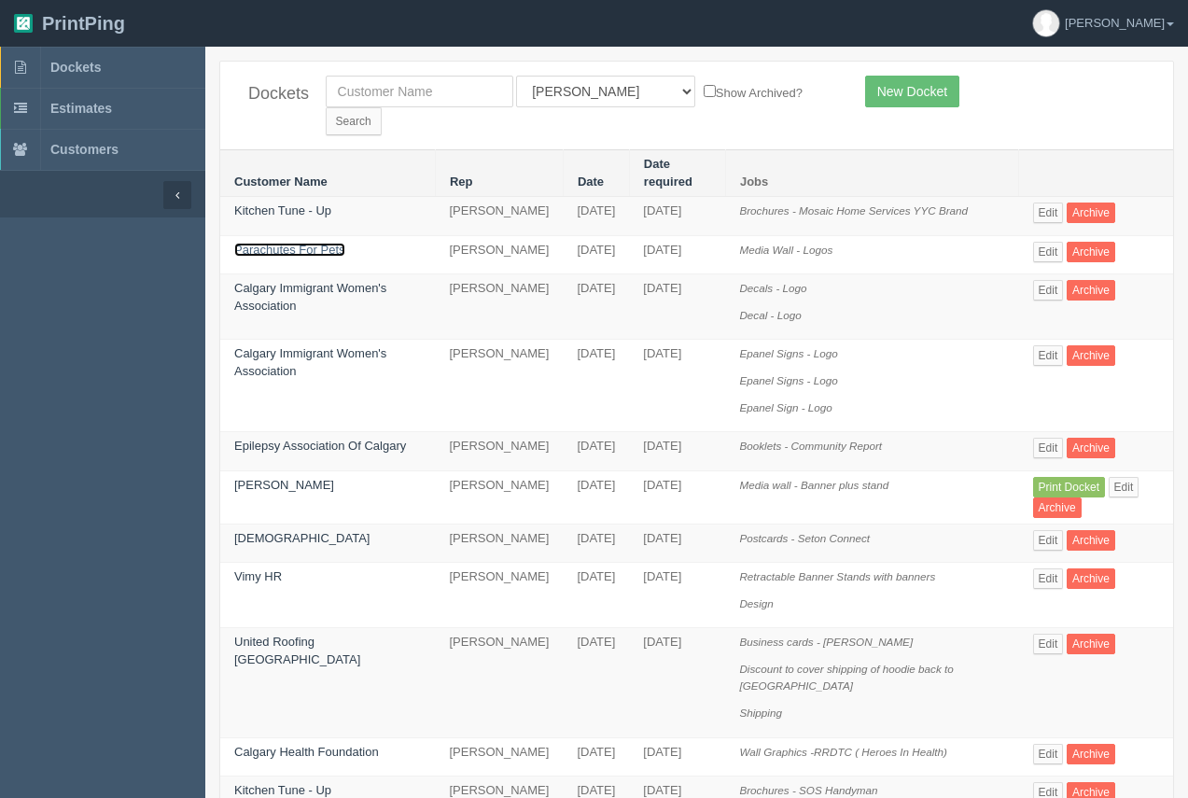
click at [319, 243] on link "Parachutes For Pets" at bounding box center [289, 250] width 111 height 14
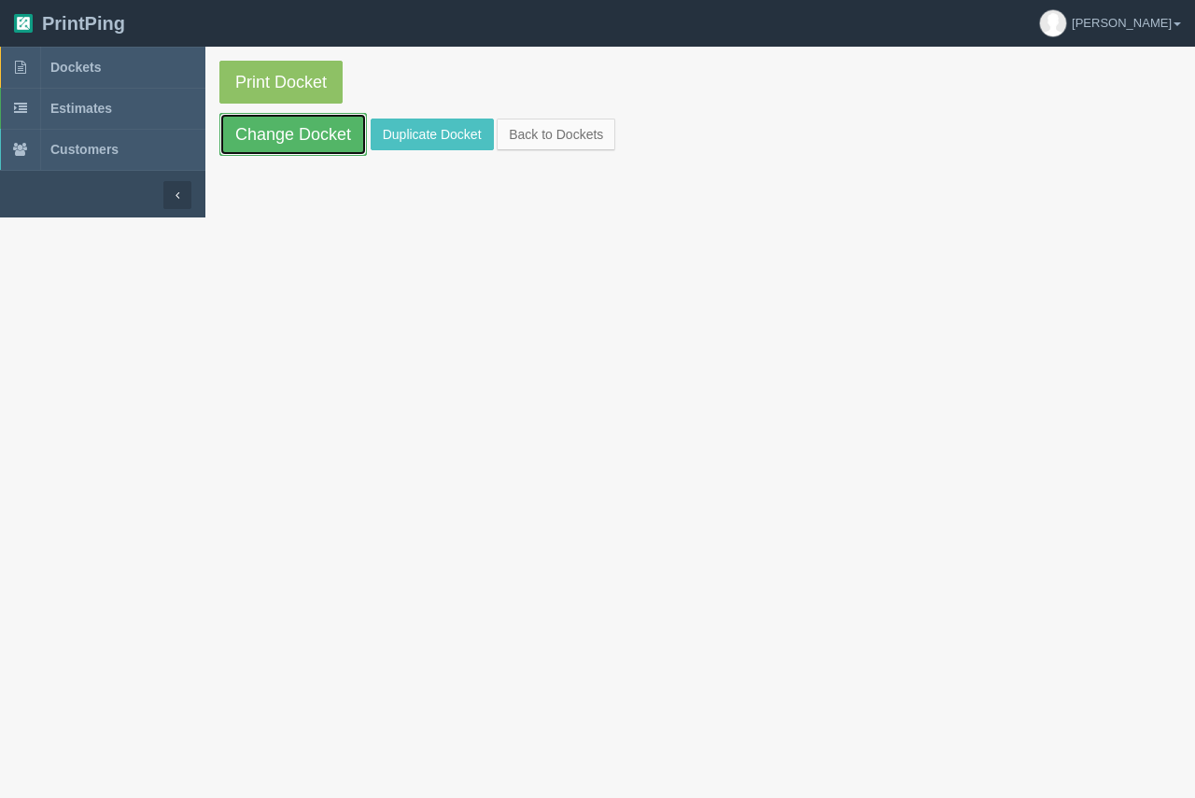
click at [290, 140] on link "Change Docket" at bounding box center [292, 134] width 147 height 43
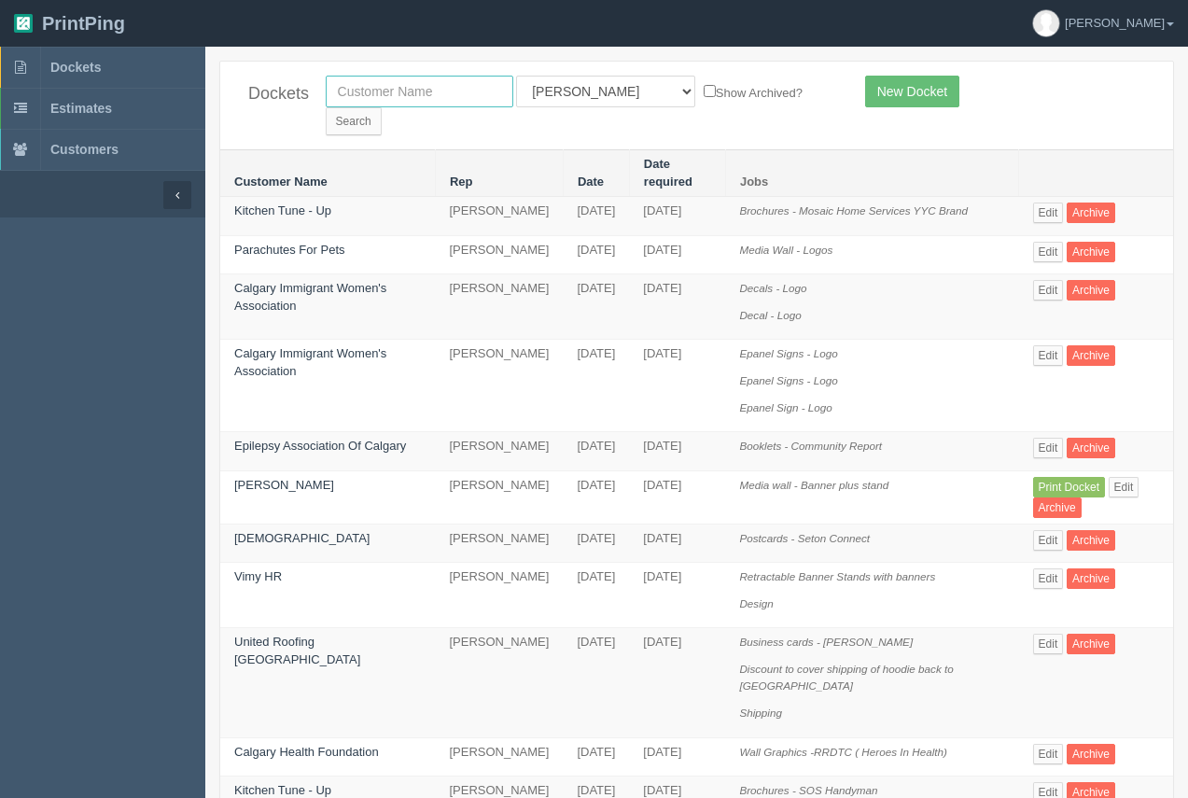
click at [426, 106] on input "text" at bounding box center [420, 92] width 188 height 32
type input "nay"
click at [326, 107] on input "Search" at bounding box center [354, 121] width 56 height 28
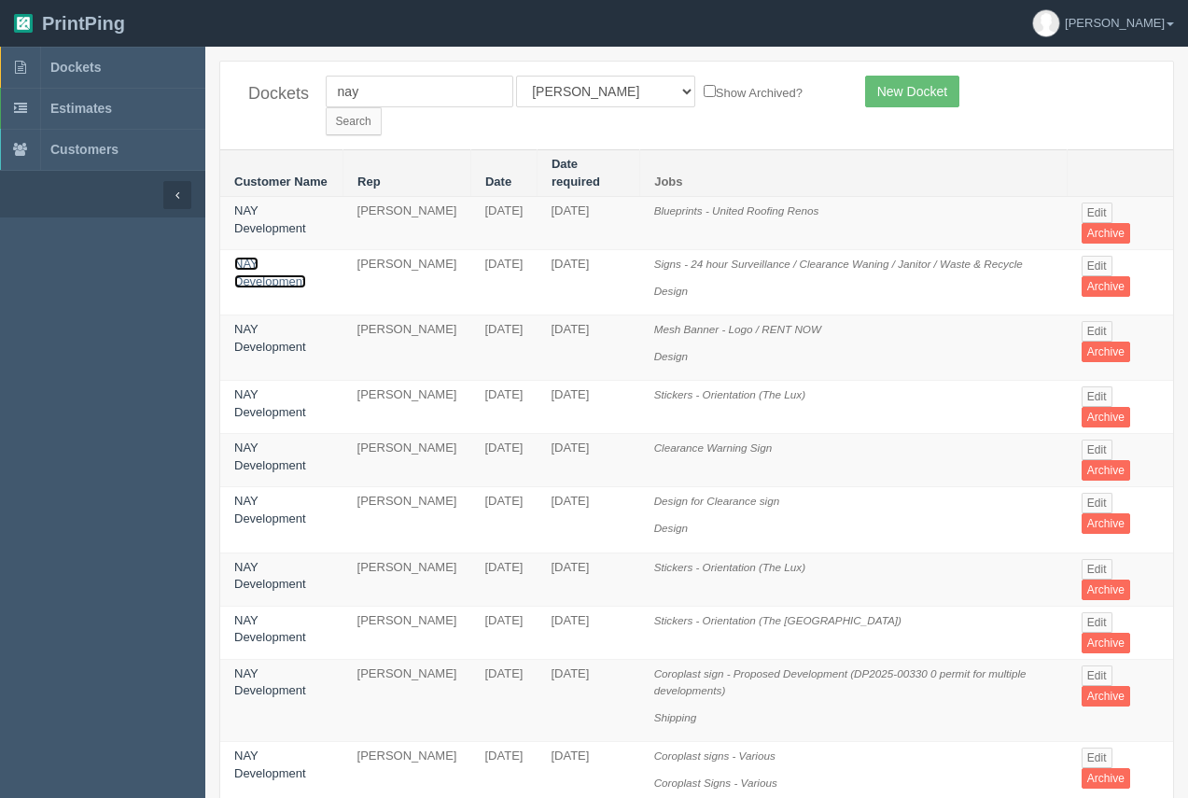
click at [273, 257] on link "NAY Development" at bounding box center [270, 273] width 72 height 32
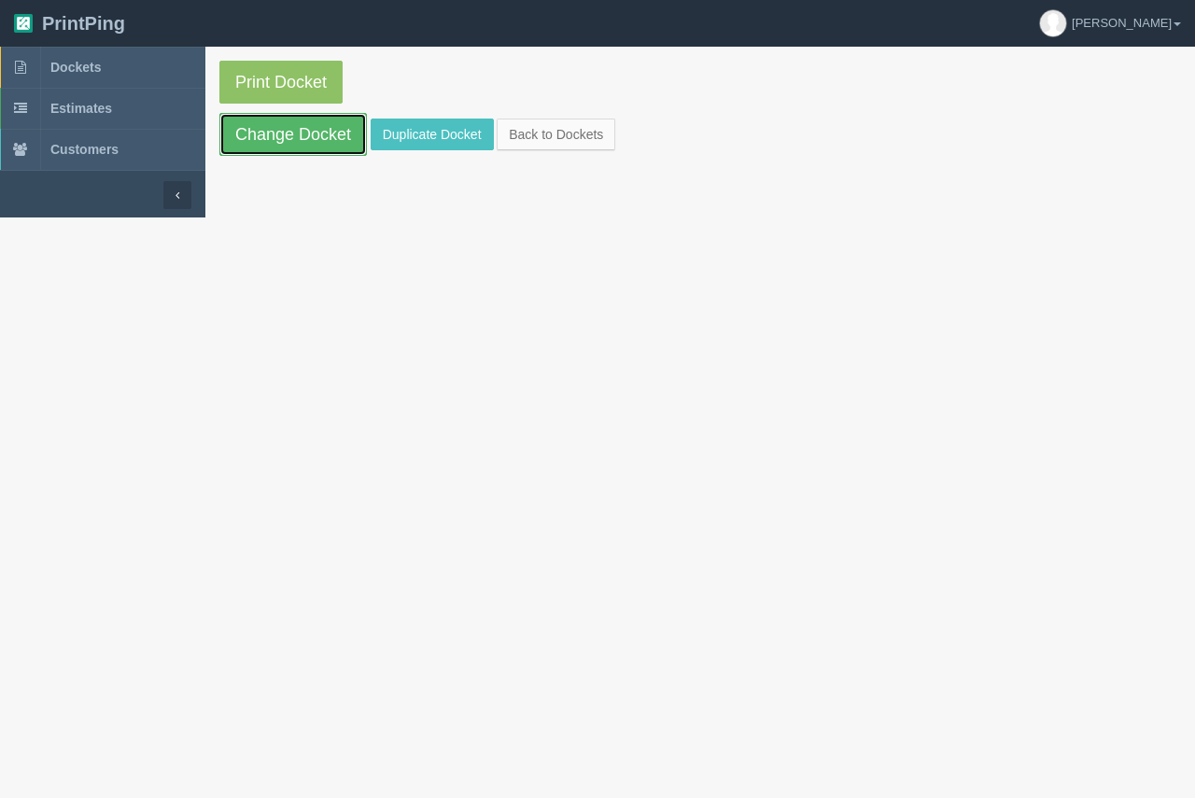
click at [282, 141] on link "Change Docket" at bounding box center [292, 134] width 147 height 43
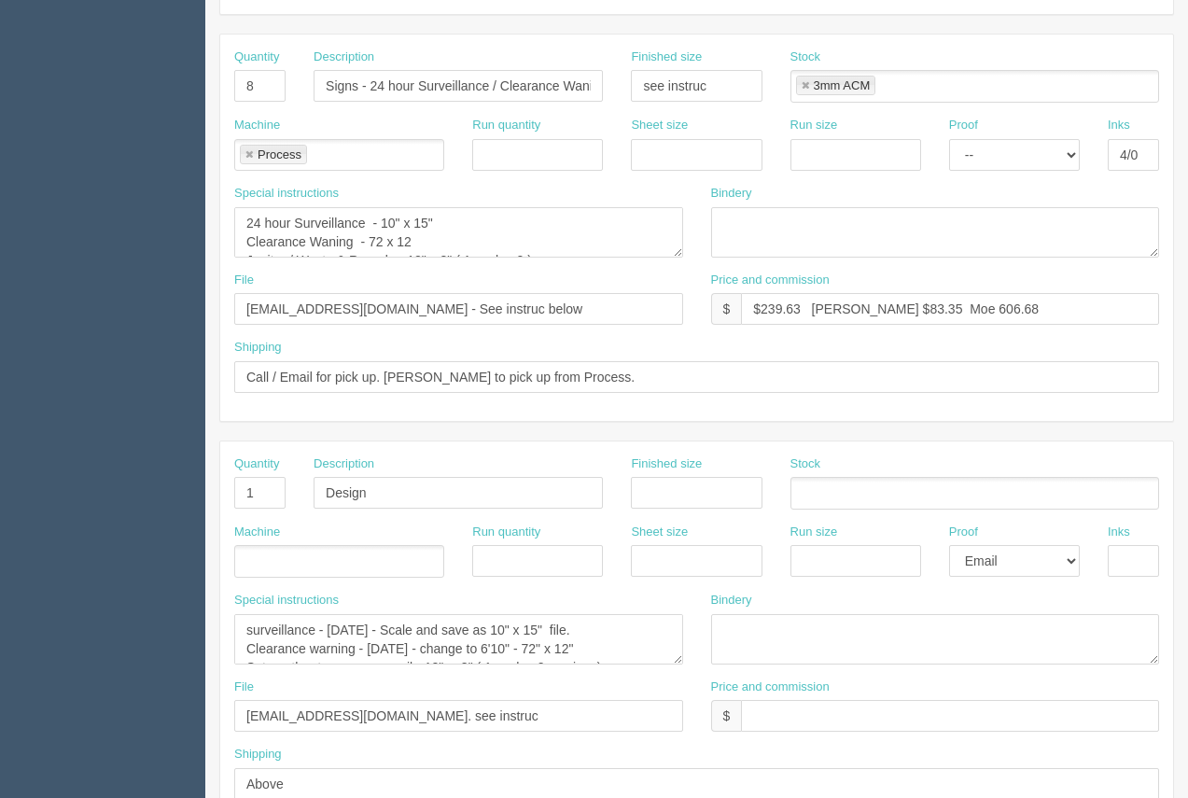
scroll to position [373, 0]
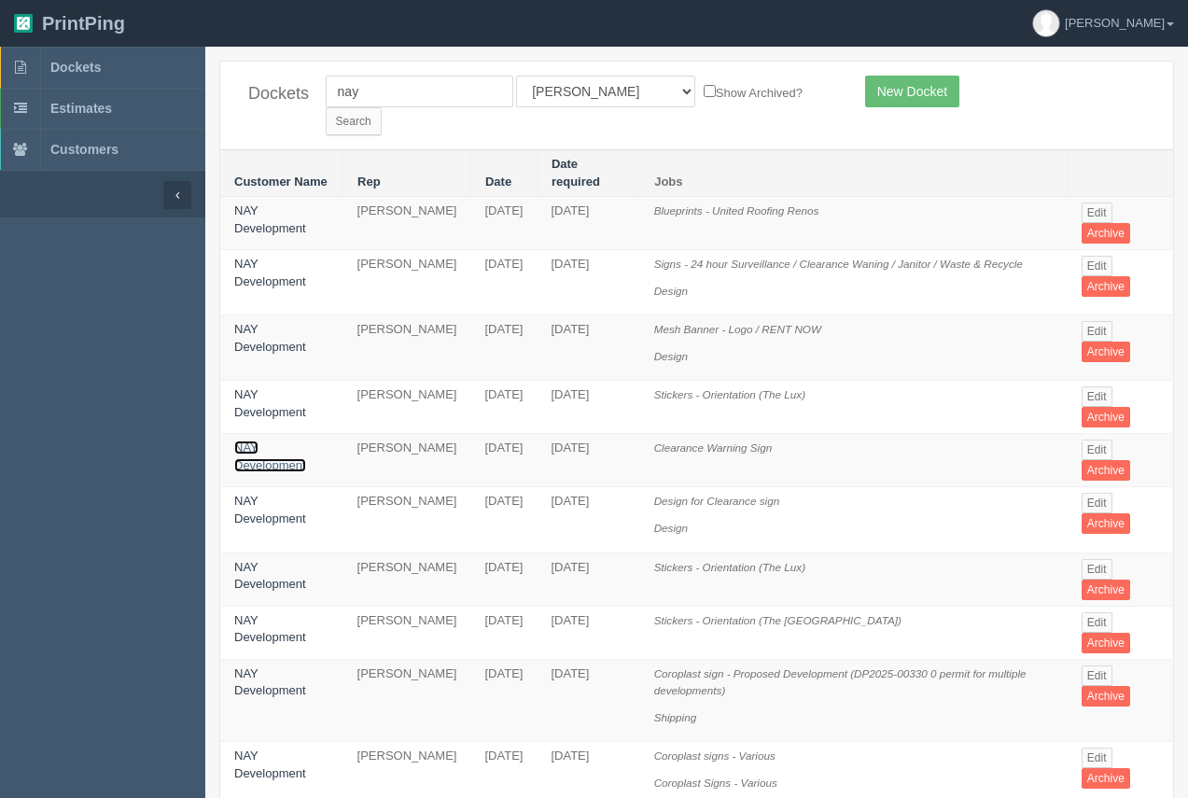
click at [243, 441] on link "NAY Development" at bounding box center [270, 457] width 72 height 32
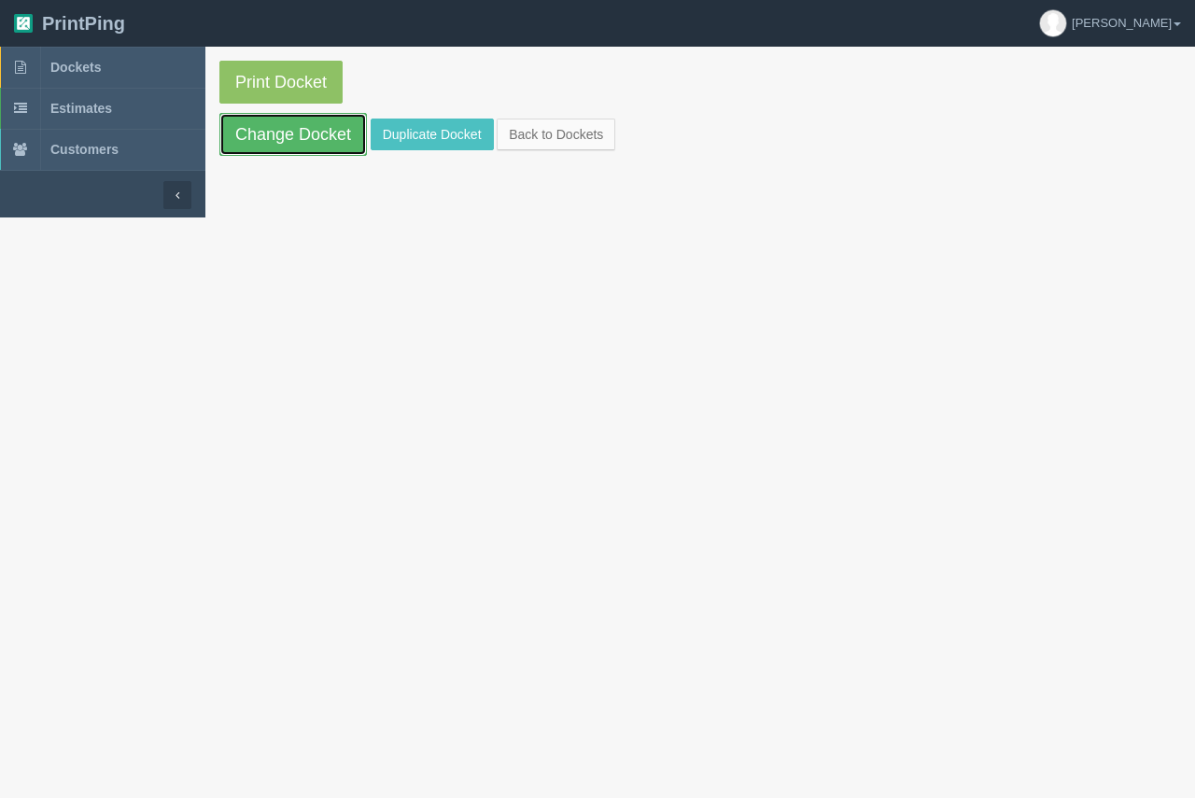
click at [327, 147] on link "Change Docket" at bounding box center [292, 134] width 147 height 43
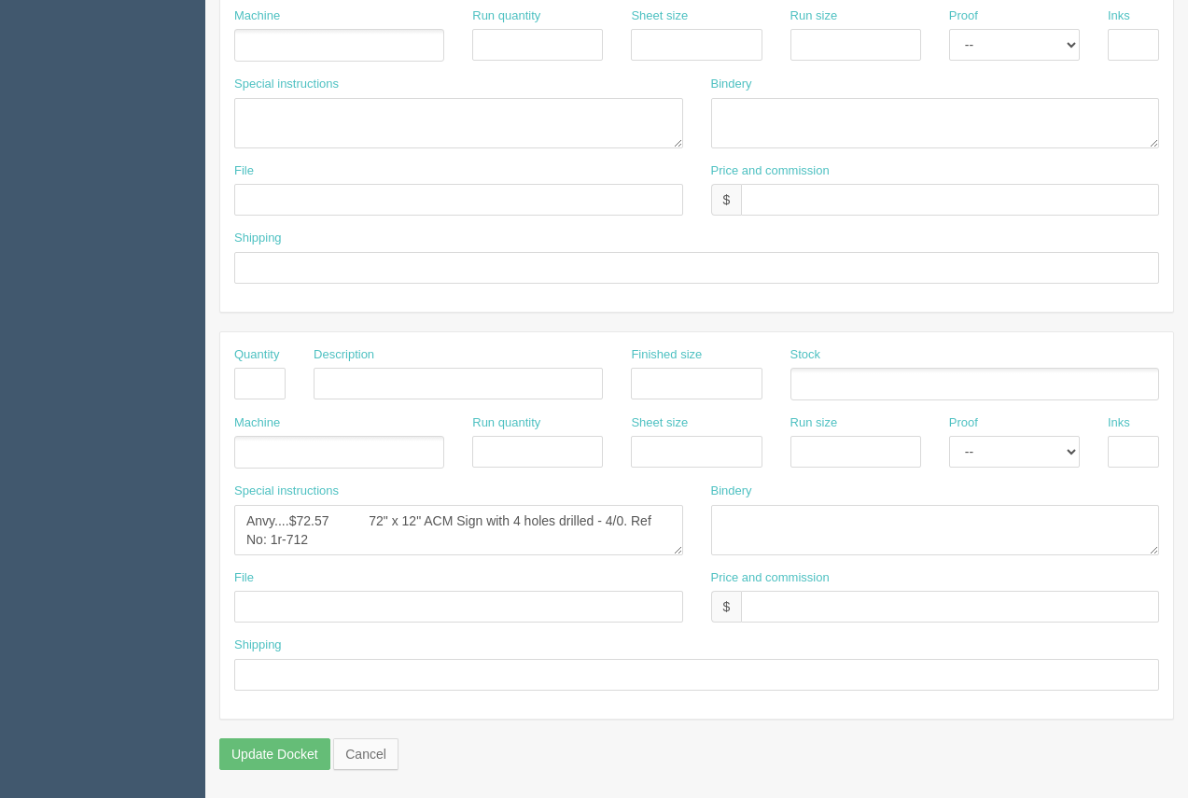
scroll to position [199, 0]
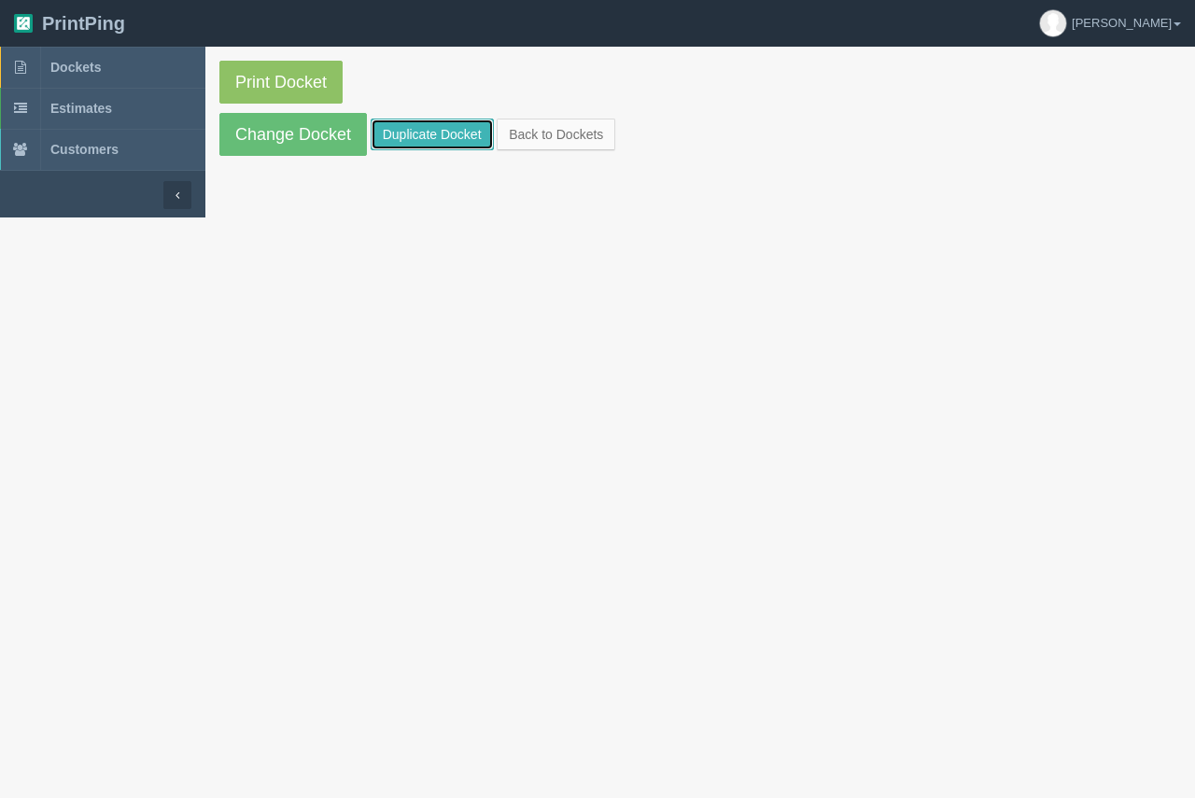
click at [394, 136] on link "Duplicate Docket" at bounding box center [432, 135] width 123 height 32
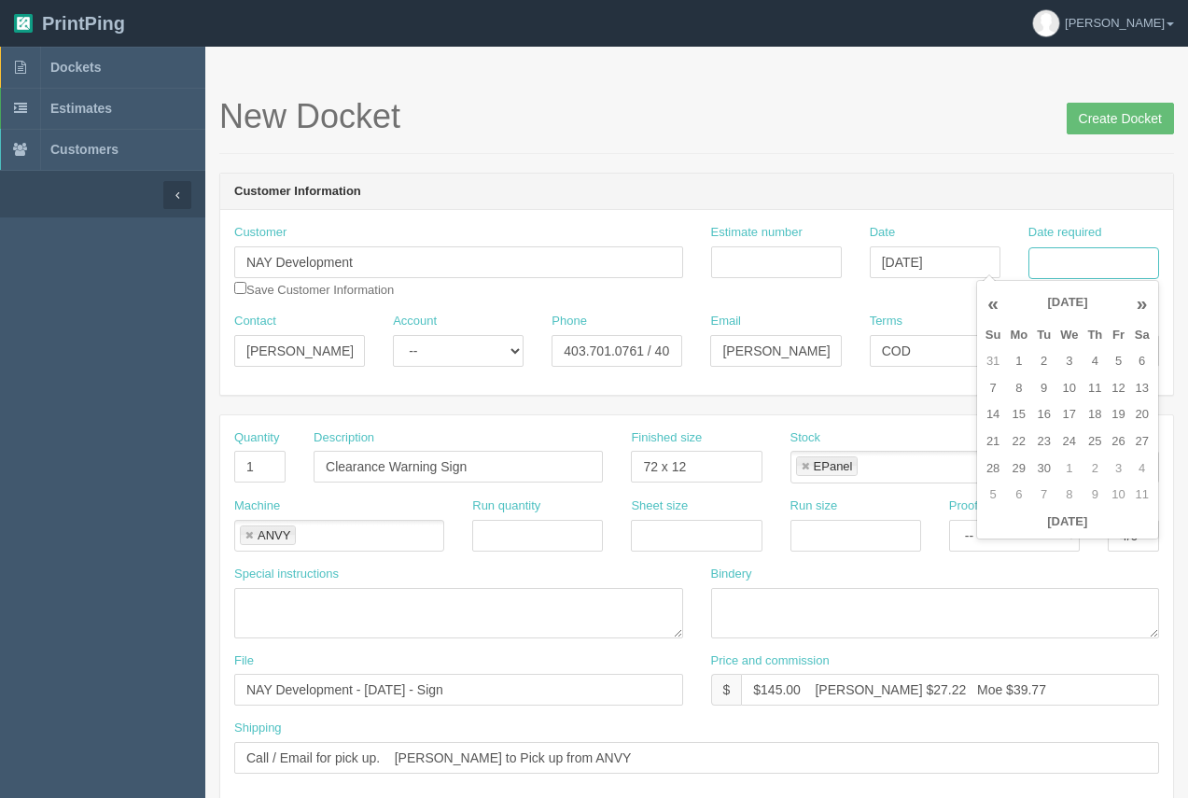
click at [1097, 273] on input "Date required" at bounding box center [1094, 263] width 131 height 32
click at [1018, 443] on td "22" at bounding box center [1018, 441] width 27 height 27
click at [1114, 366] on td "5" at bounding box center [1118, 361] width 22 height 27
click at [1020, 380] on td "8" at bounding box center [1018, 388] width 27 height 27
type input "September 8, 2025"
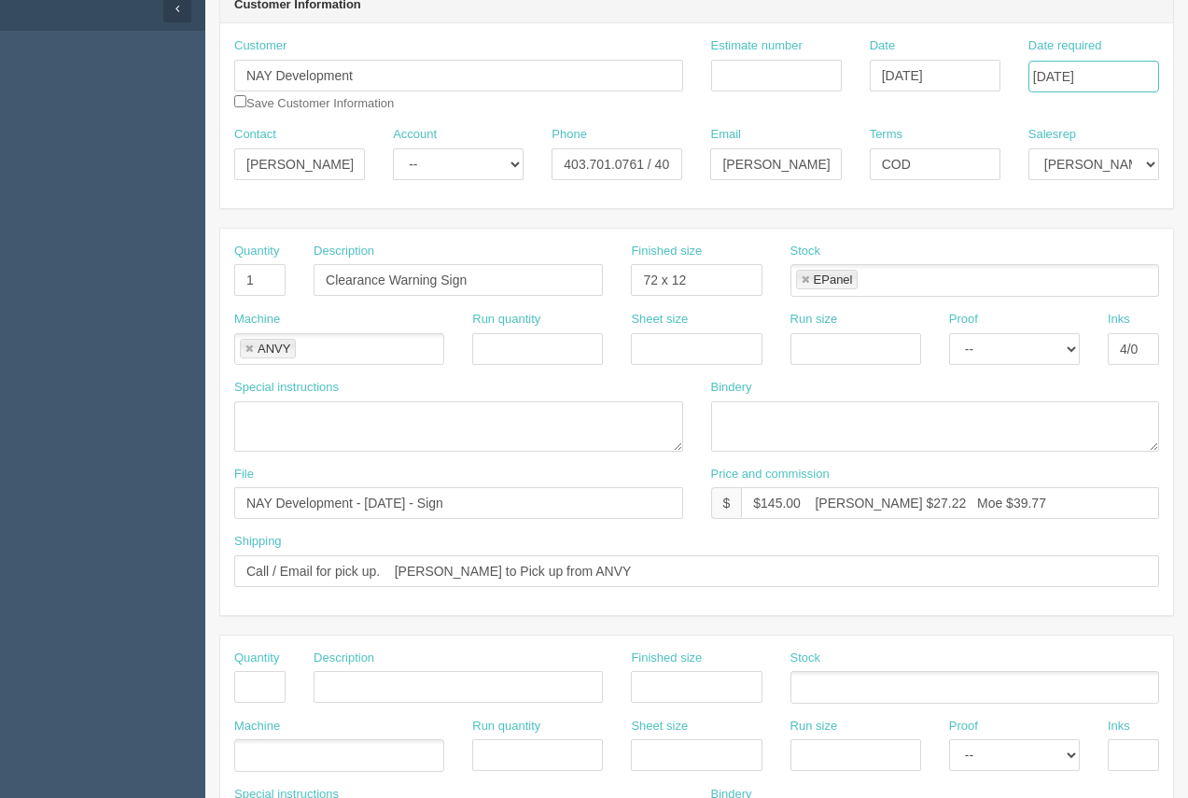
scroll to position [189, 0]
drag, startPoint x: 801, startPoint y: 500, endPoint x: 738, endPoint y: 456, distance: 76.4
click at [771, 493] on input "$145.00 Arif $27.22 Moe $39.77" at bounding box center [950, 501] width 418 height 32
click at [771, 506] on input "$1 Arif $27.22 Moe $39.77" at bounding box center [950, 501] width 418 height 32
drag, startPoint x: 877, startPoint y: 499, endPoint x: 839, endPoint y: 499, distance: 38.3
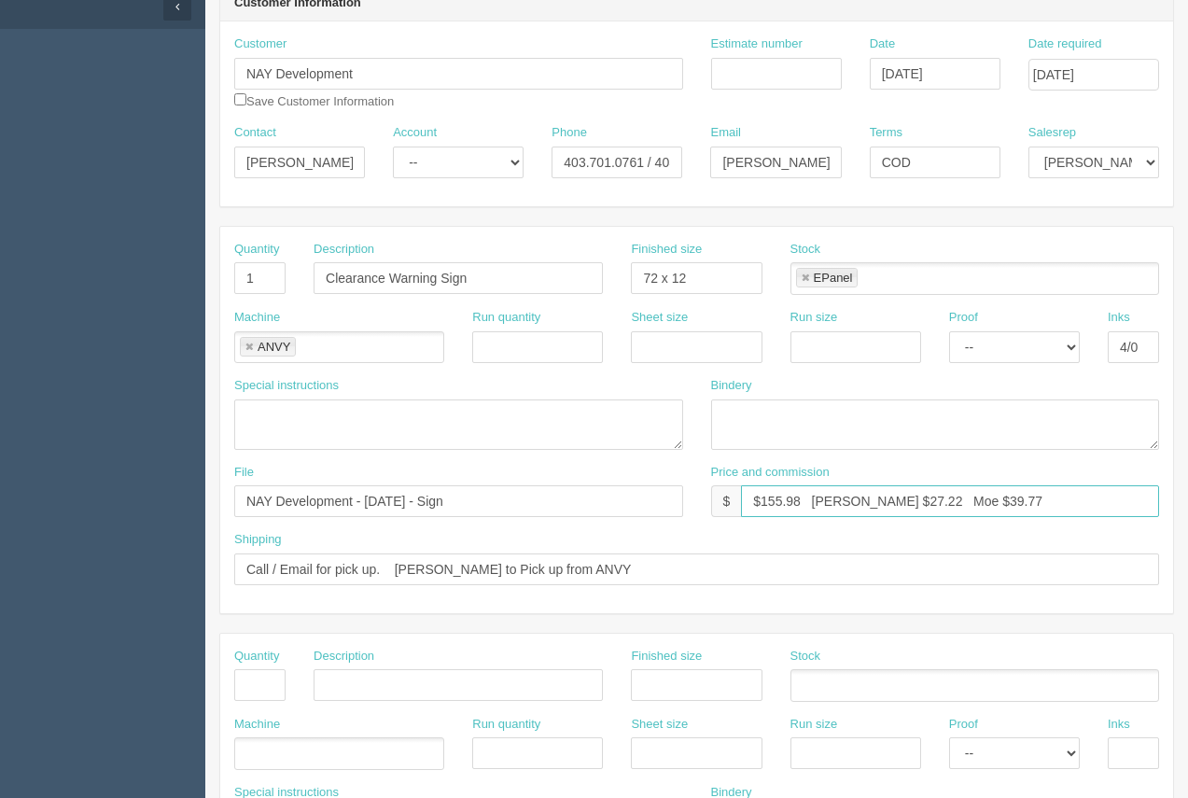
click at [839, 499] on input "$155.98 Arif $27.22 Moe $39.77" at bounding box center [950, 501] width 418 height 32
drag, startPoint x: 964, startPoint y: 502, endPoint x: 918, endPoint y: 499, distance: 46.8
click at [918, 499] on input "$155.98 Arif $17.78 Moe $39.77" at bounding box center [950, 501] width 418 height 32
type input "$155.98 Arif $17.78 Moe $42.66"
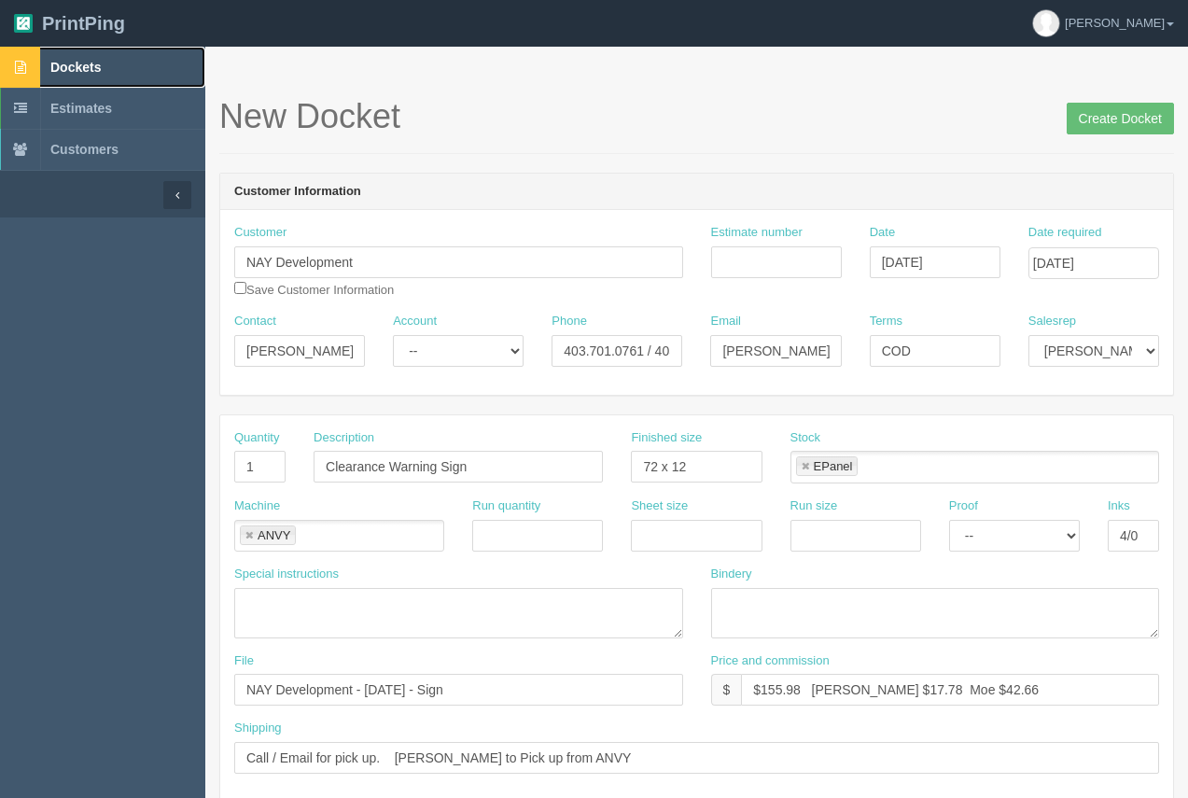
click at [88, 71] on span "Dockets" at bounding box center [75, 67] width 50 height 15
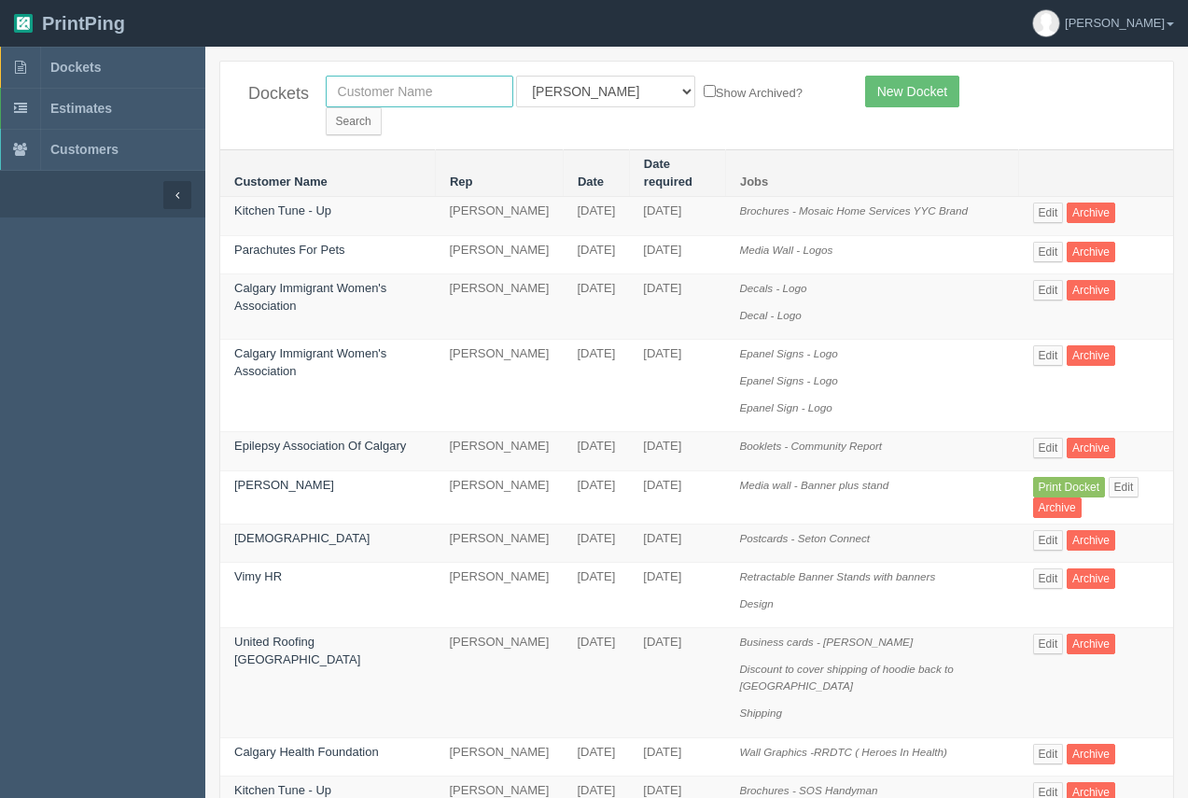
click at [402, 92] on input "text" at bounding box center [420, 92] width 188 height 32
type input "united roofing"
click at [382, 107] on input "Search" at bounding box center [354, 121] width 56 height 28
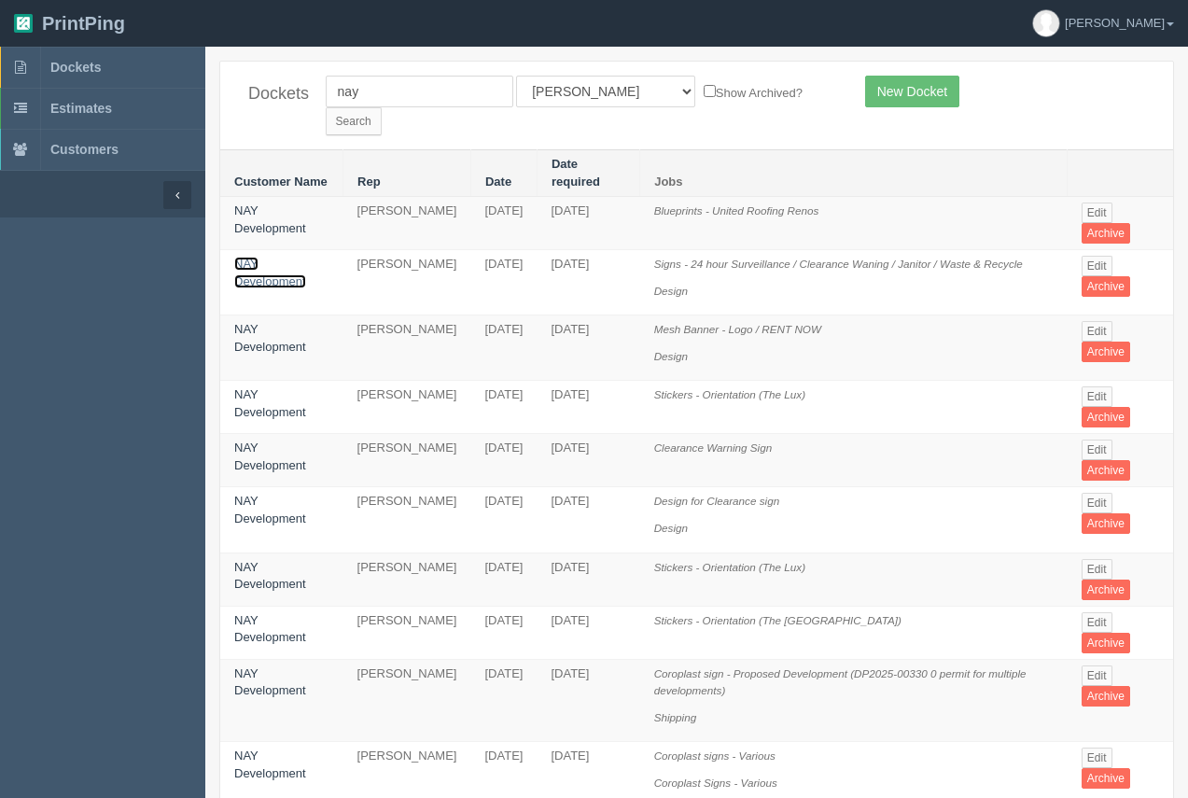
click at [268, 257] on link "NAY Development" at bounding box center [270, 273] width 72 height 32
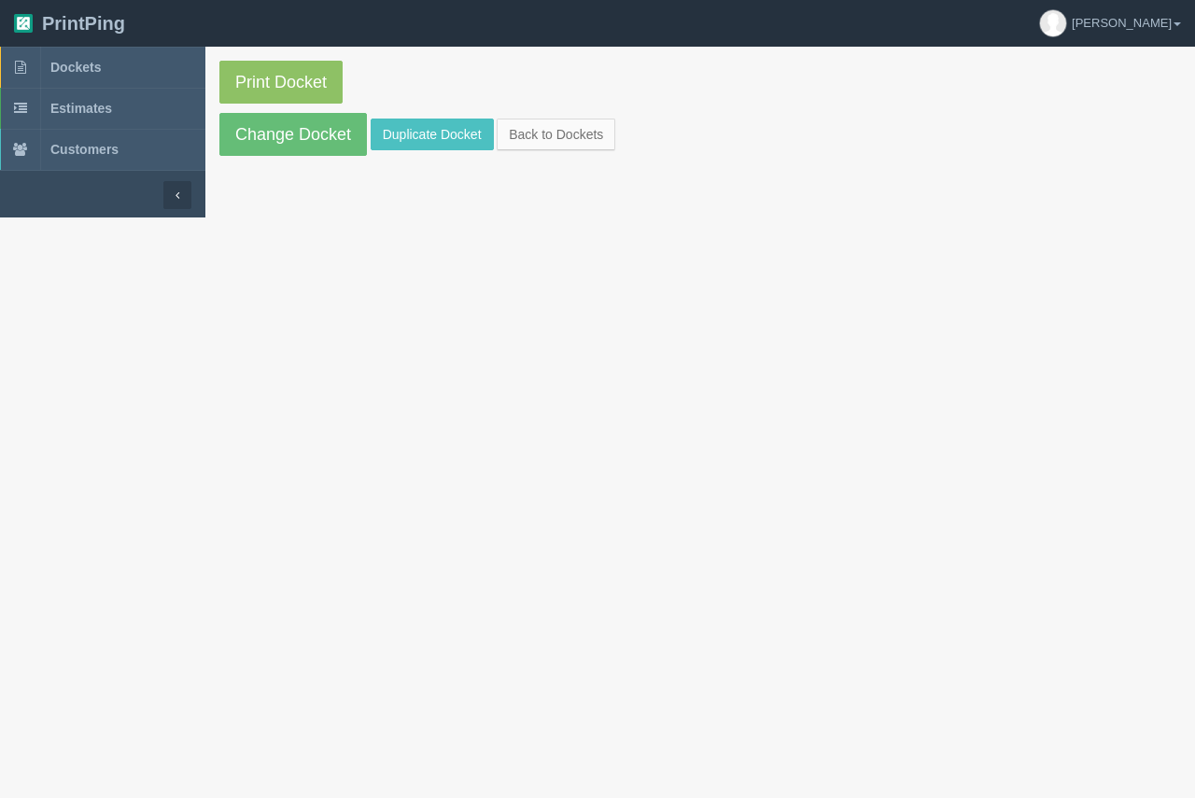
click at [287, 157] on section "Print Docket Change Docket Duplicate Docket Back to Dockets" at bounding box center [699, 108] width 989 height 123
click at [293, 142] on link "Change Docket" at bounding box center [292, 134] width 147 height 43
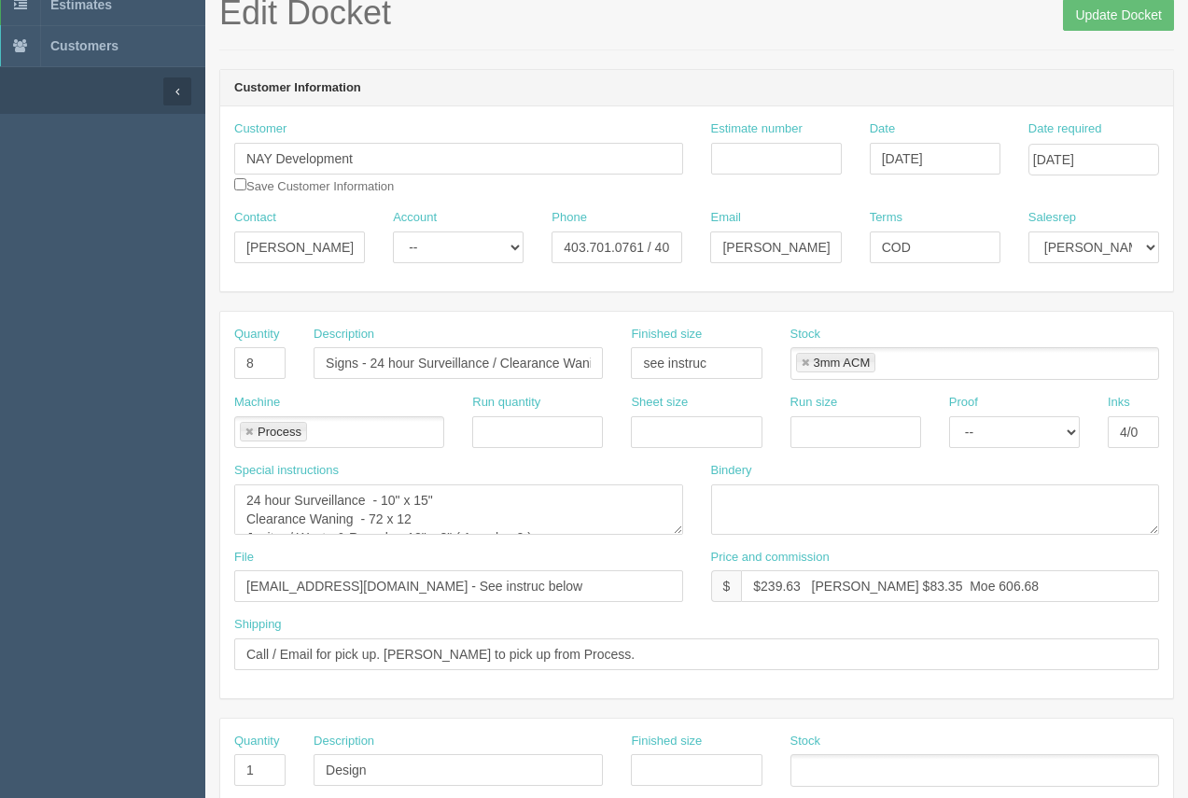
scroll to position [105, 0]
click at [296, 515] on textarea "24 hour Surveillance - 10" x 15" Clearance Waning - 72 x 12 Janitor / Waste & R…" at bounding box center [458, 508] width 449 height 50
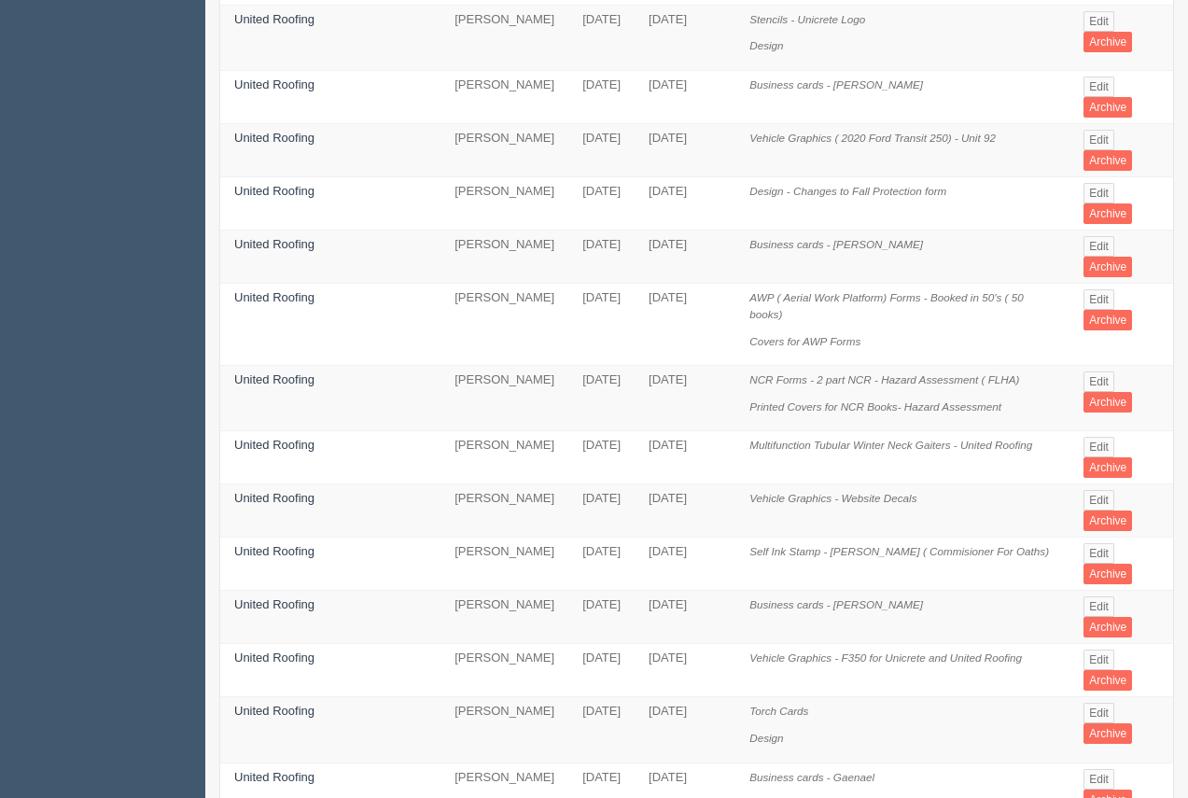
scroll to position [368, 0]
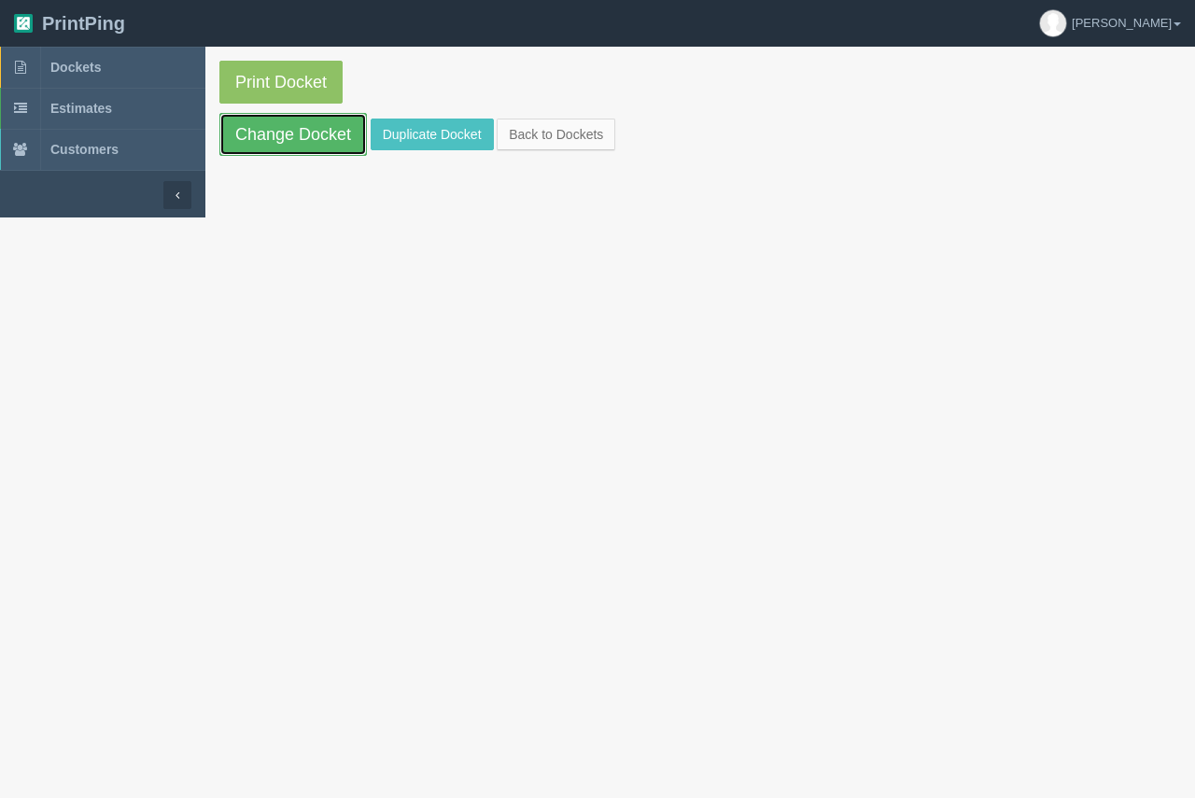
click at [302, 134] on link "Change Docket" at bounding box center [292, 134] width 147 height 43
click at [380, 126] on link "Duplicate Docket" at bounding box center [432, 135] width 123 height 32
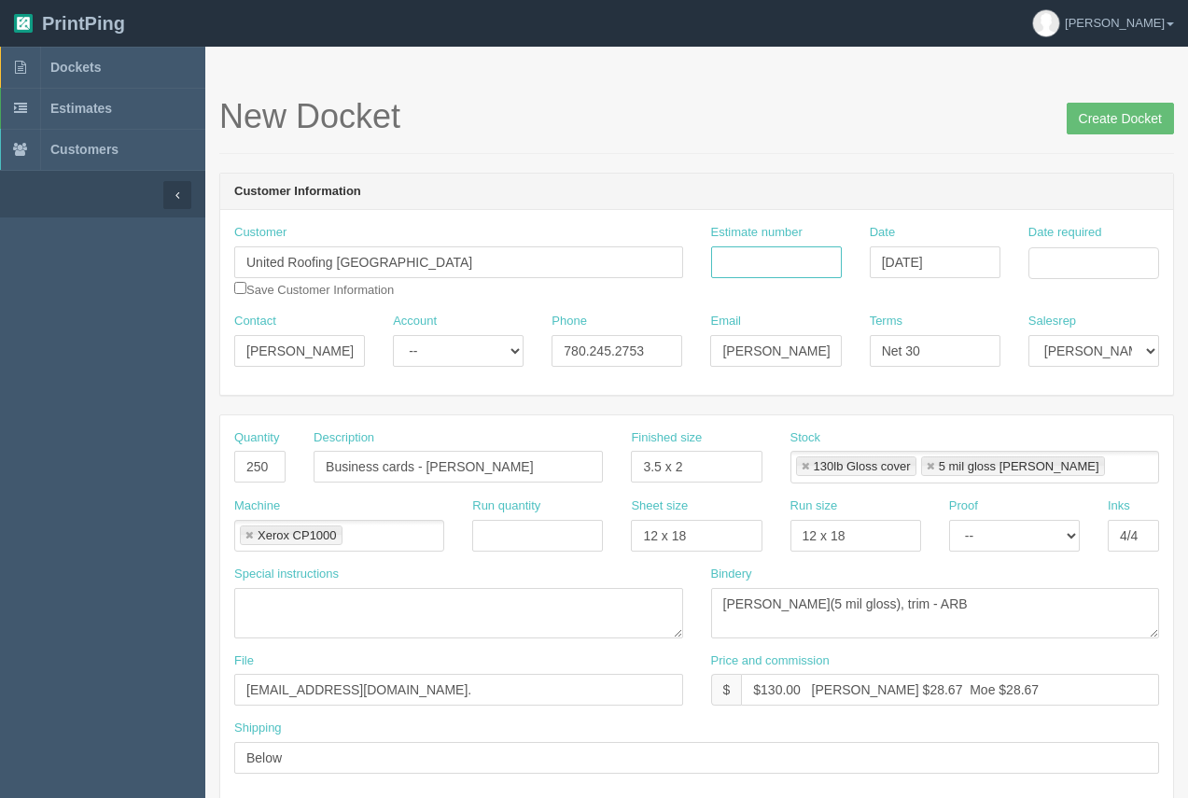
click at [761, 272] on input "Estimate number" at bounding box center [776, 262] width 131 height 32
type input "90069"
drag, startPoint x: 716, startPoint y: 205, endPoint x: 733, endPoint y: 217, distance: 20.2
click at [717, 205] on header "Customer Information" at bounding box center [696, 192] width 953 height 37
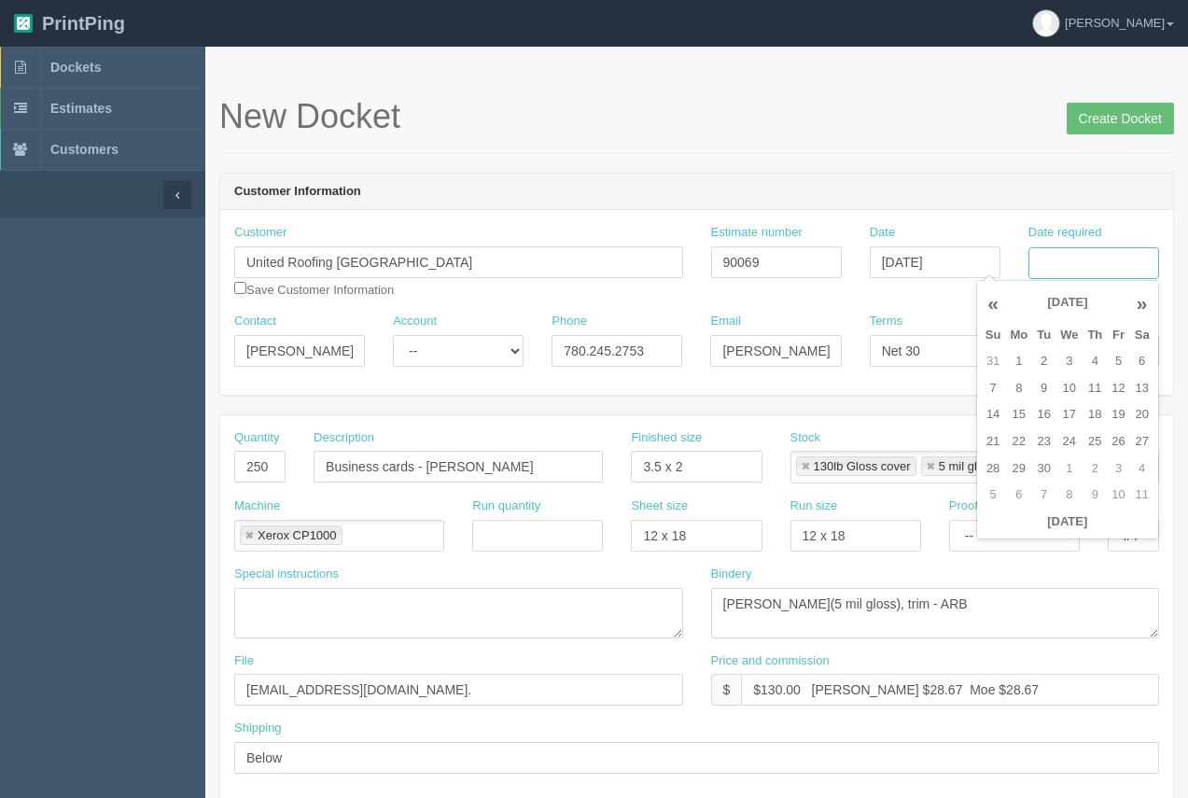
click at [1049, 268] on input "Date required" at bounding box center [1094, 263] width 131 height 32
click at [1008, 414] on td "15" at bounding box center [1018, 414] width 27 height 27
click at [1087, 353] on td "4" at bounding box center [1095, 361] width 24 height 27
type input "[DATE]"
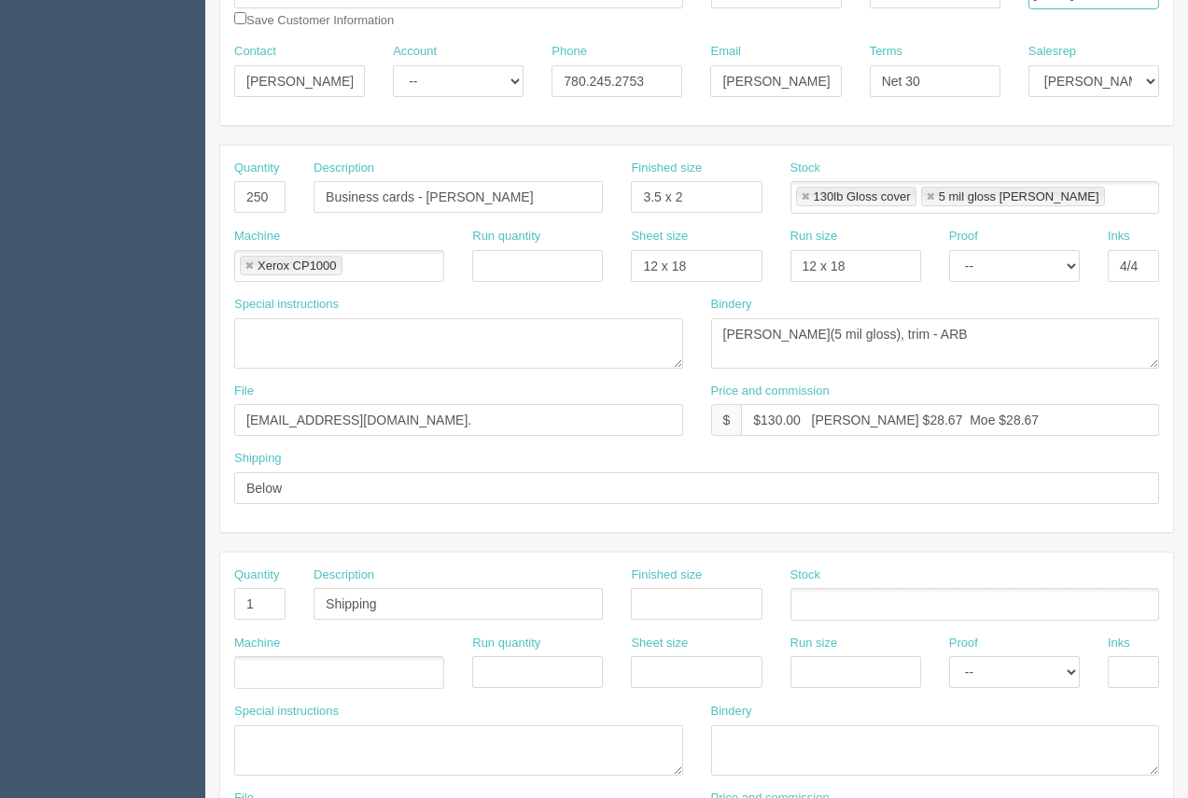
scroll to position [272, 0]
drag, startPoint x: 555, startPoint y: 204, endPoint x: 427, endPoint y: 211, distance: 128.0
click at [428, 211] on input "Business cards - [PERSON_NAME]" at bounding box center [458, 195] width 289 height 32
type input "Business cards - [PERSON_NAME]"
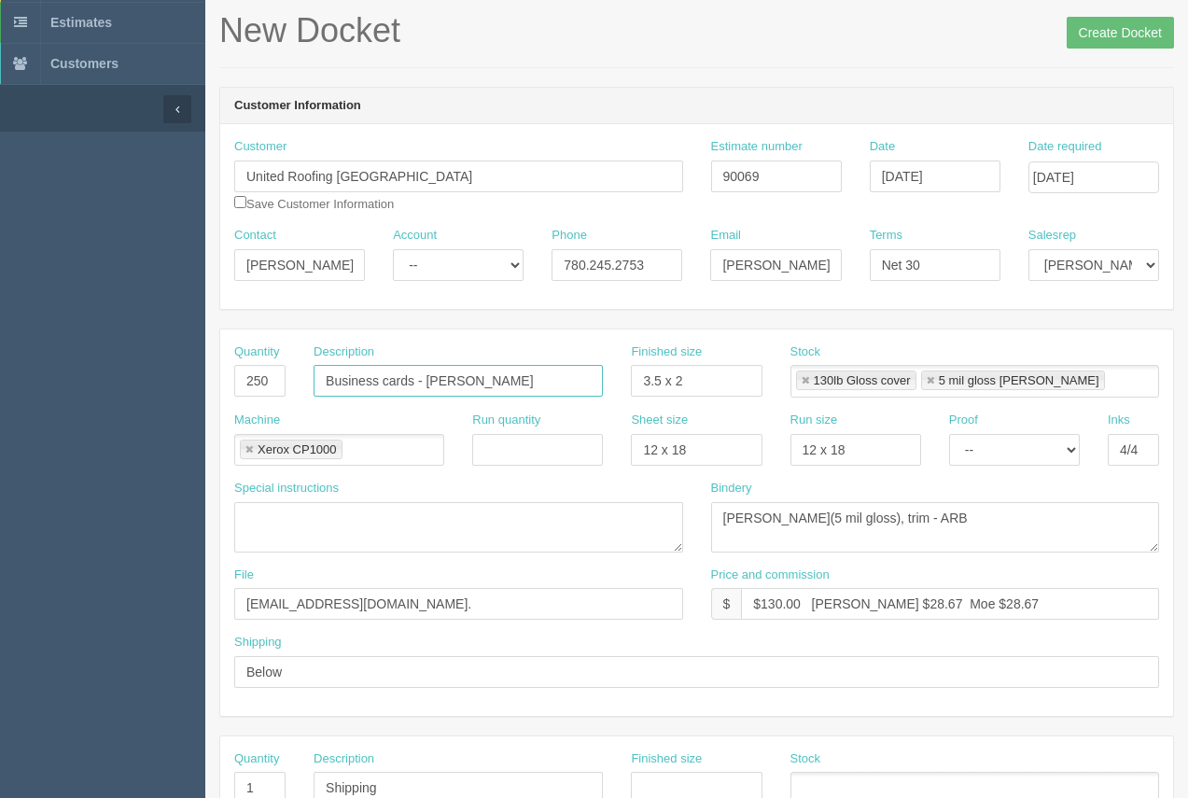
scroll to position [83, 0]
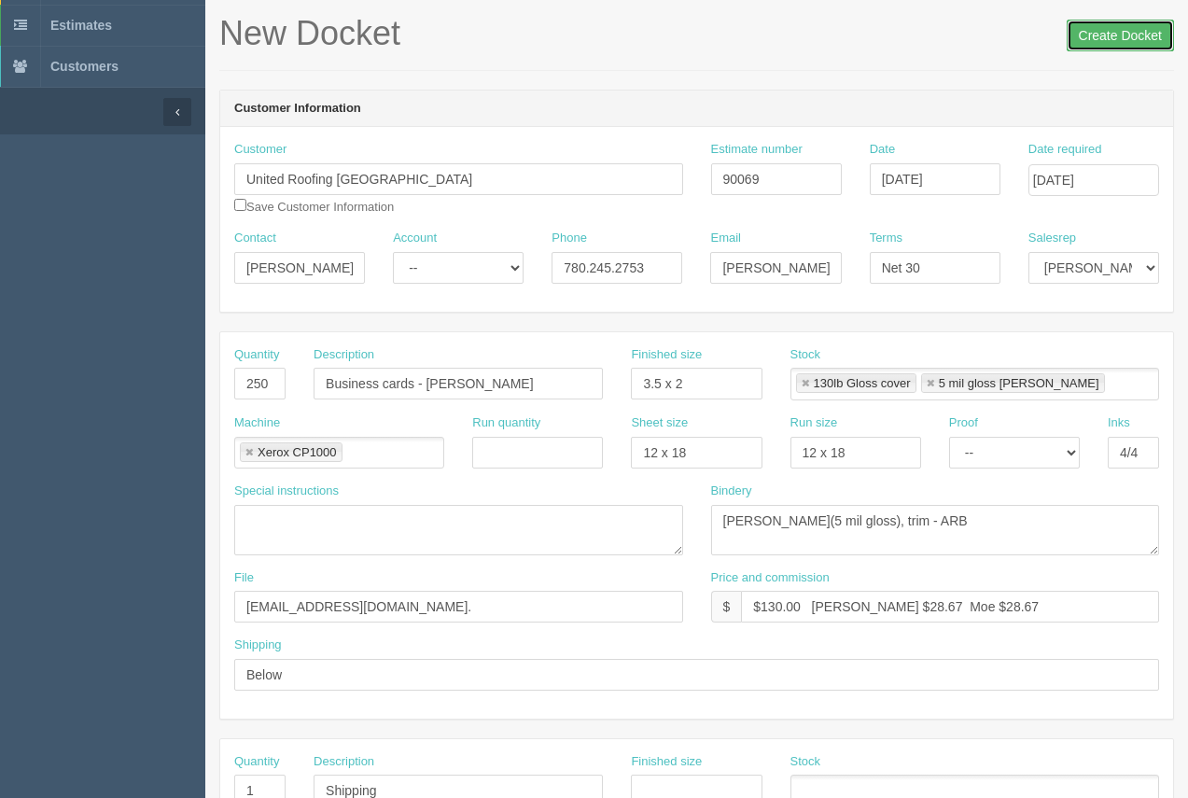
click at [1127, 31] on input "Create Docket" at bounding box center [1120, 36] width 107 height 32
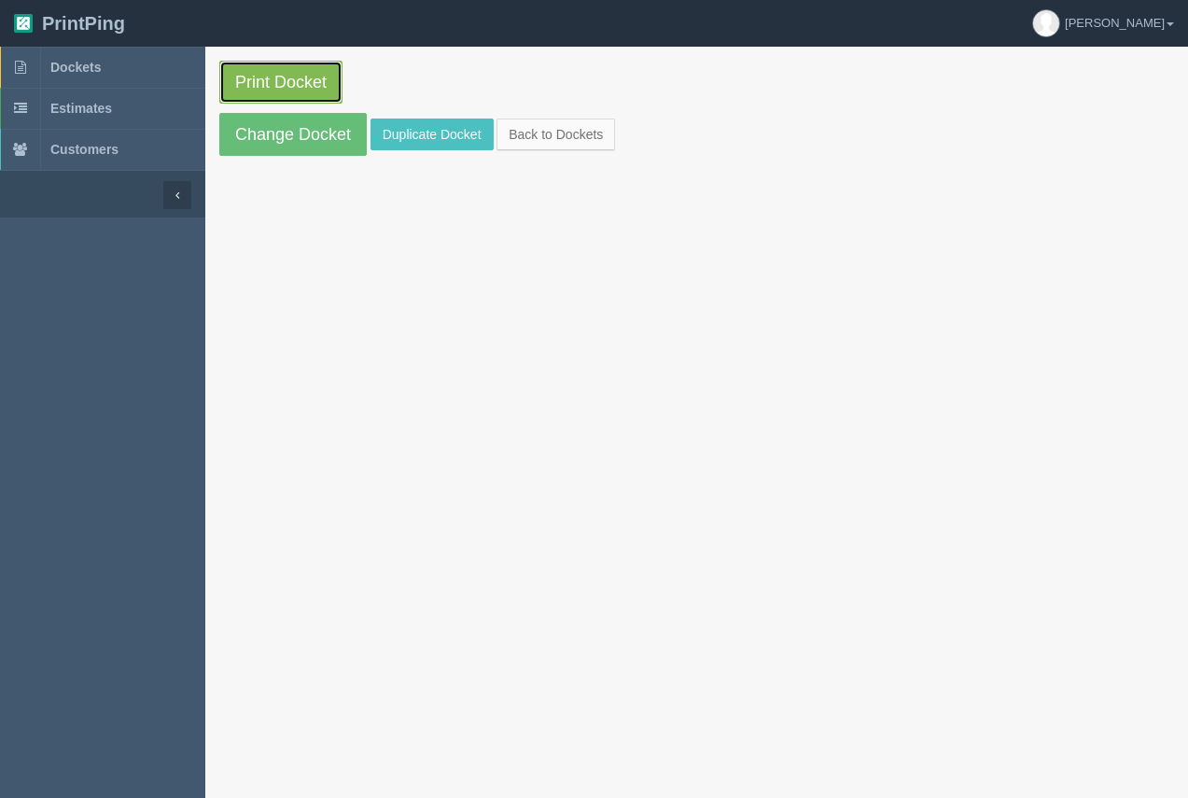
click at [260, 85] on link "Print Docket" at bounding box center [280, 82] width 123 height 43
click at [63, 72] on span "Dockets" at bounding box center [75, 67] width 50 height 15
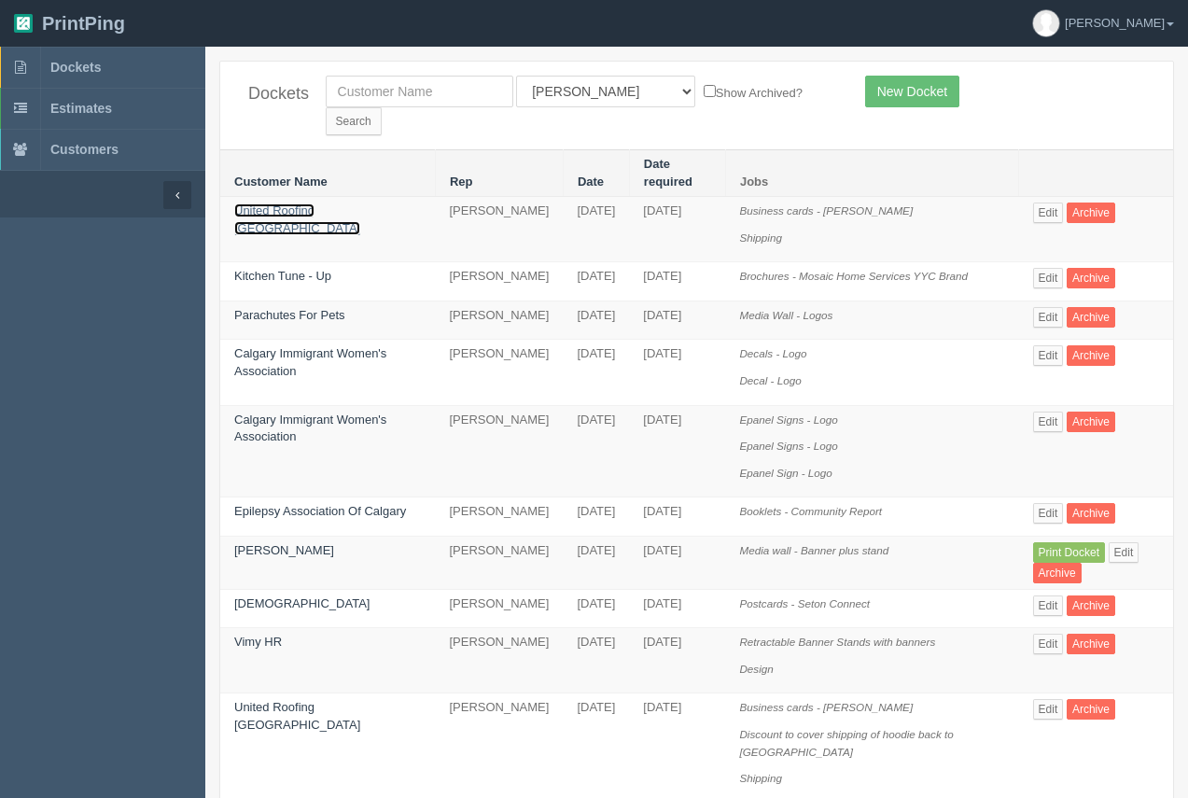
click at [278, 203] on link "United Roofing [GEOGRAPHIC_DATA]" at bounding box center [297, 219] width 126 height 32
click at [279, 203] on link "United Roofing [GEOGRAPHIC_DATA]" at bounding box center [297, 219] width 126 height 32
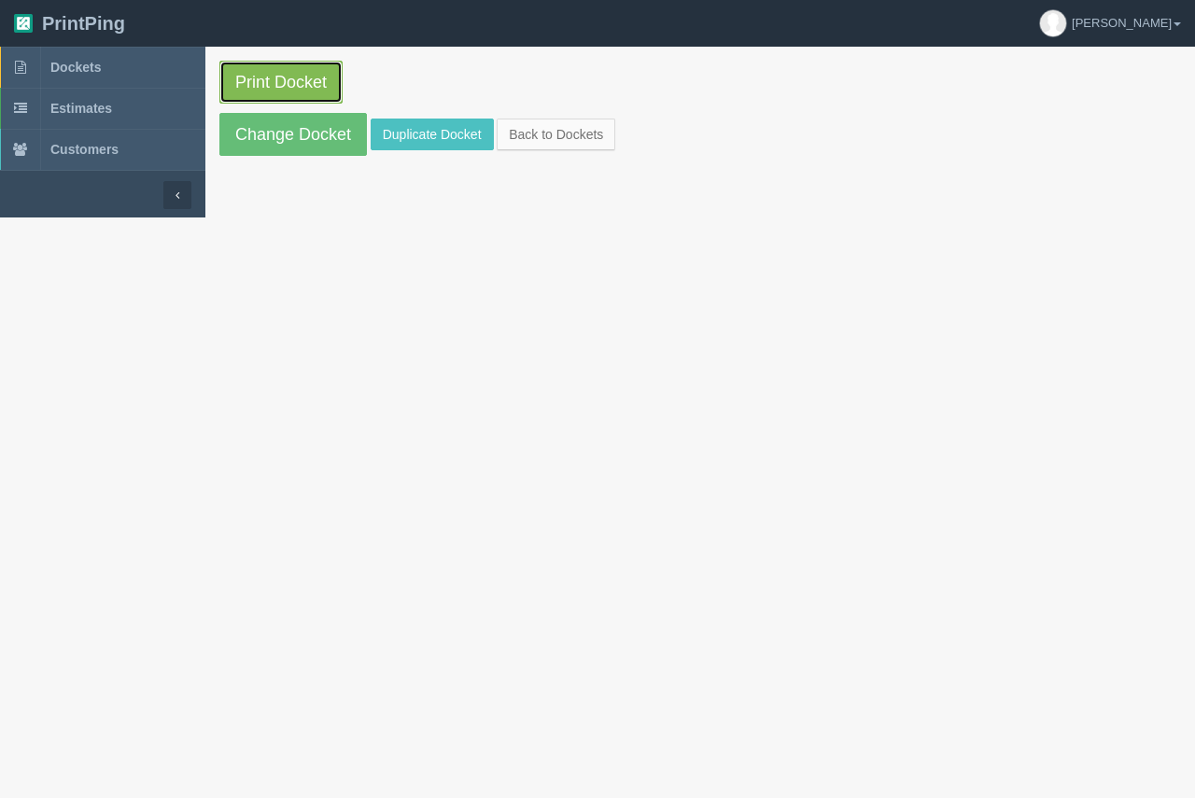
click at [285, 85] on link "Print Docket" at bounding box center [280, 82] width 123 height 43
